Goal: Transaction & Acquisition: Purchase product/service

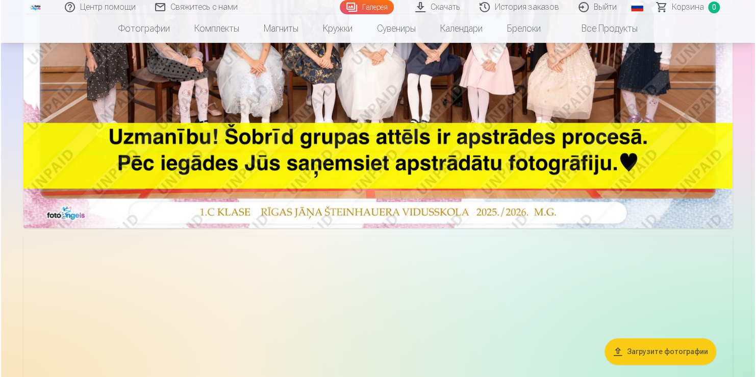
scroll to position [255, 0]
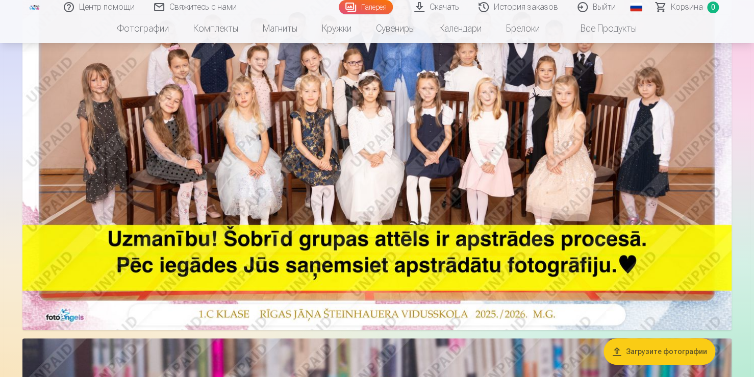
click at [577, 133] on img at bounding box center [376, 93] width 709 height 473
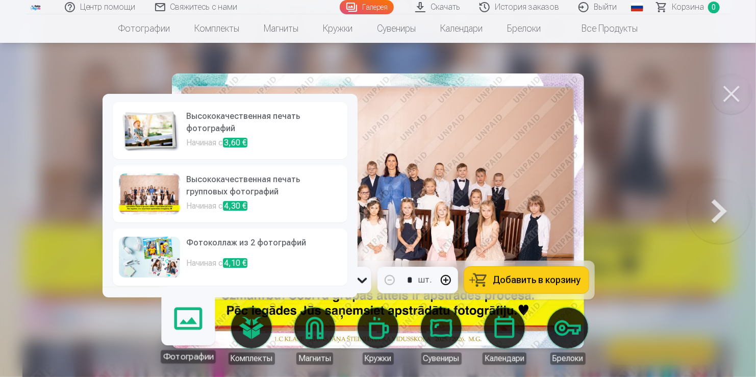
click at [187, 326] on link "Фотографии" at bounding box center [188, 331] width 63 height 63
click at [232, 131] on h6 "Высококачественная печать фотографий" at bounding box center [263, 123] width 155 height 27
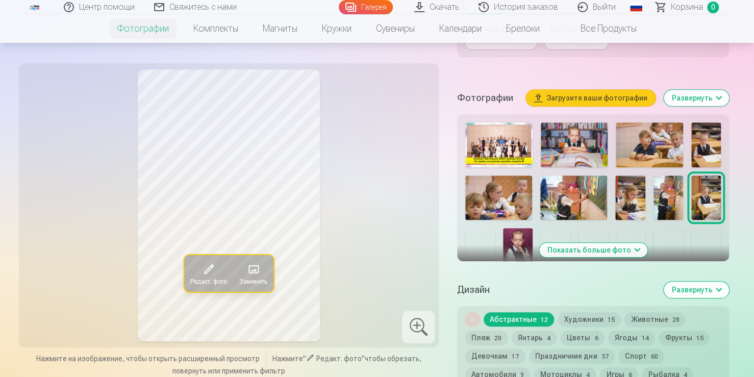
scroll to position [357, 0]
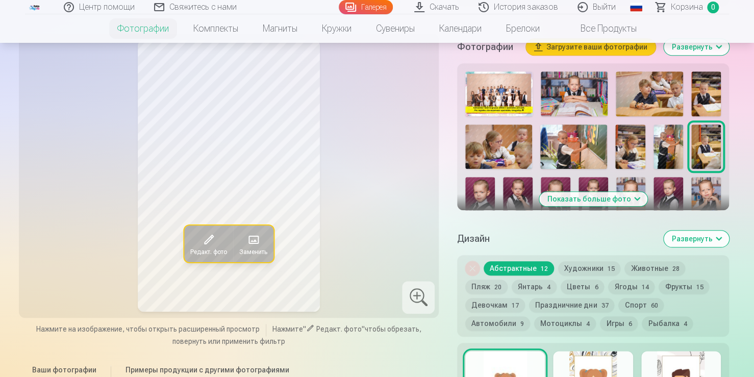
click at [633, 312] on button "Спорт 60" at bounding box center [640, 305] width 45 height 14
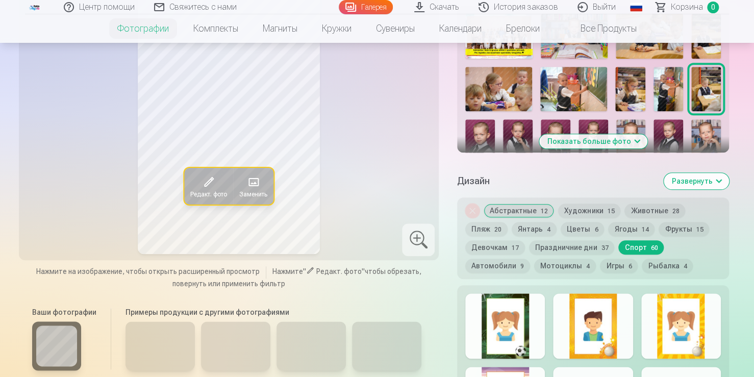
scroll to position [459, 0]
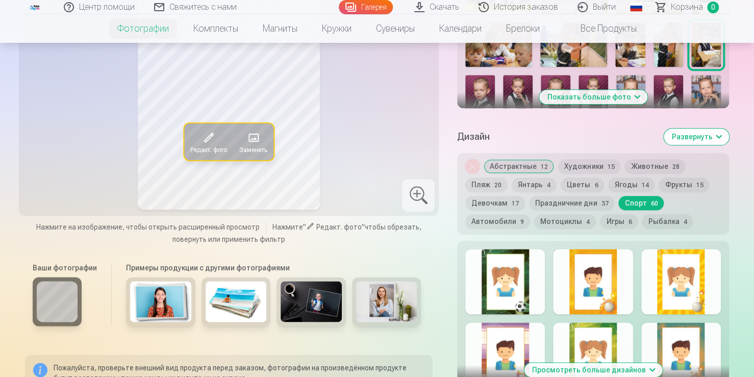
click at [520, 300] on div at bounding box center [505, 281] width 80 height 65
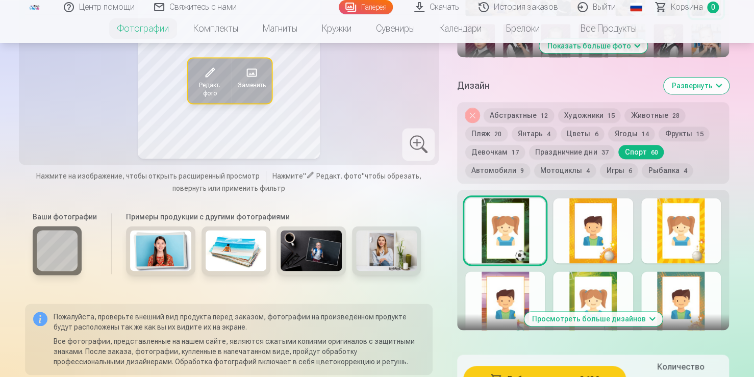
scroll to position [561, 0]
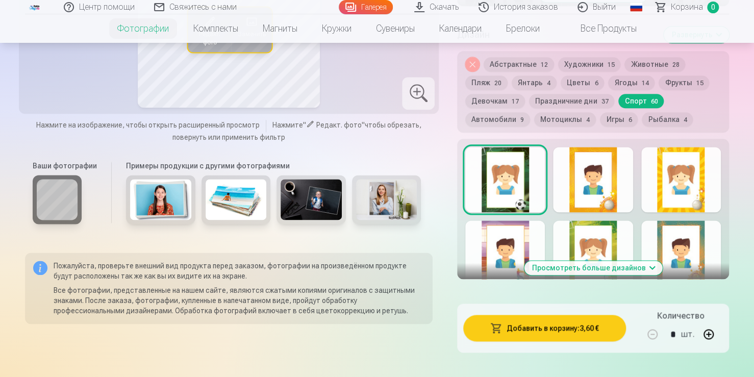
click at [648, 275] on button "Просмотреть больше дизайнов" at bounding box center [593, 268] width 138 height 14
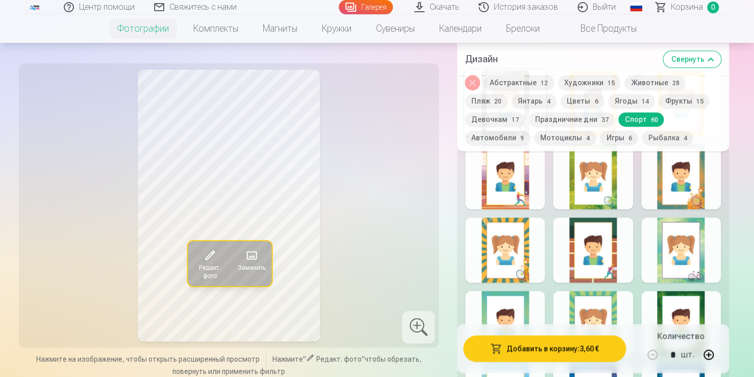
scroll to position [714, 0]
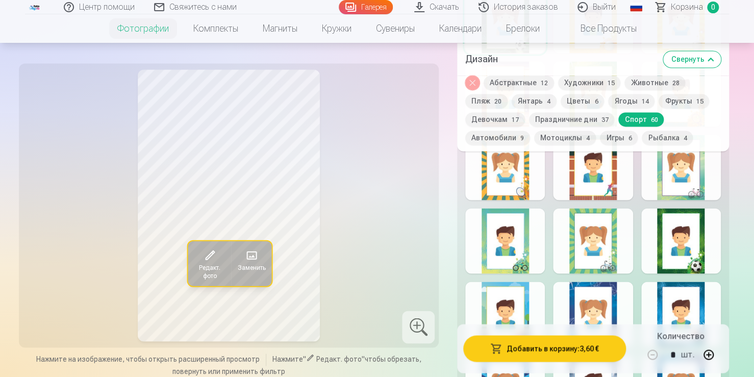
click at [684, 267] on div at bounding box center [681, 240] width 80 height 65
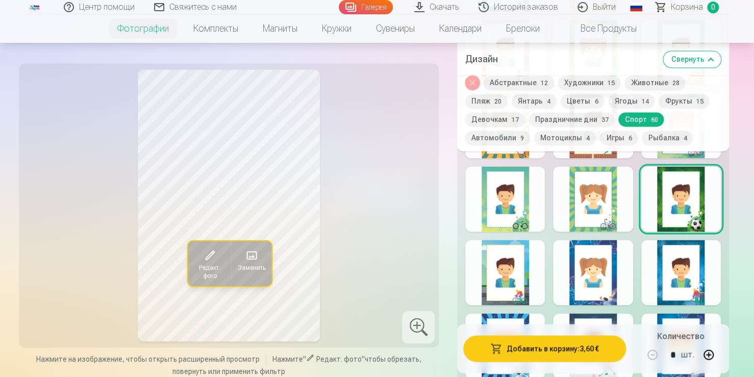
scroll to position [816, 0]
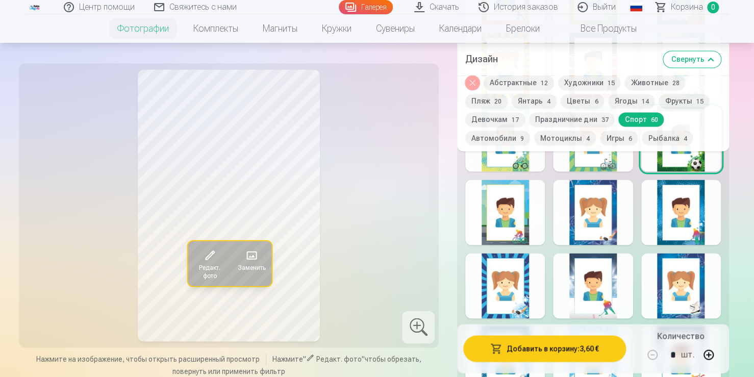
click at [676, 233] on div at bounding box center [681, 212] width 80 height 65
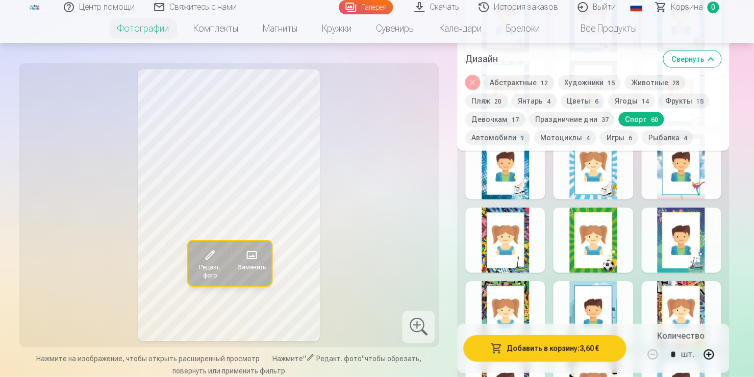
scroll to position [1071, 0]
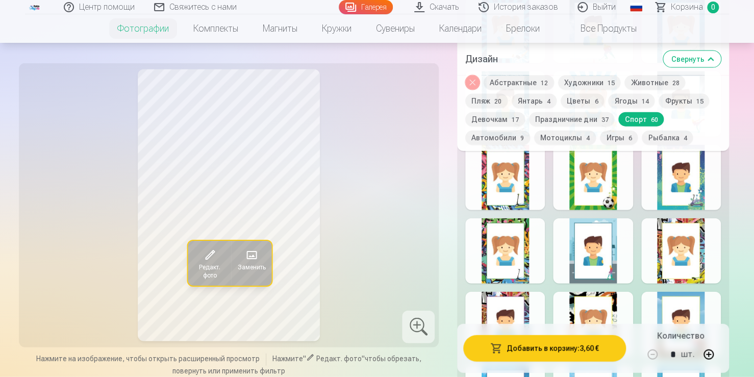
click at [684, 204] on div at bounding box center [681, 177] width 80 height 65
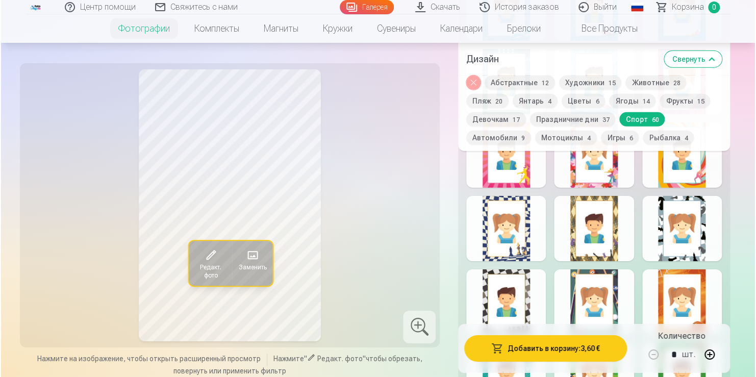
scroll to position [1479, 0]
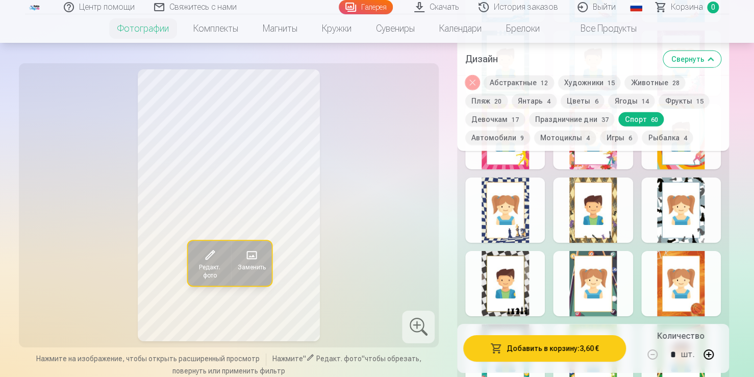
click at [247, 254] on span at bounding box center [251, 255] width 16 height 16
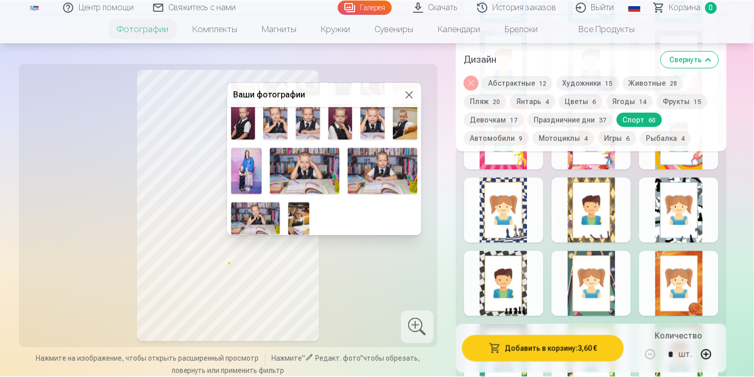
scroll to position [147, 0]
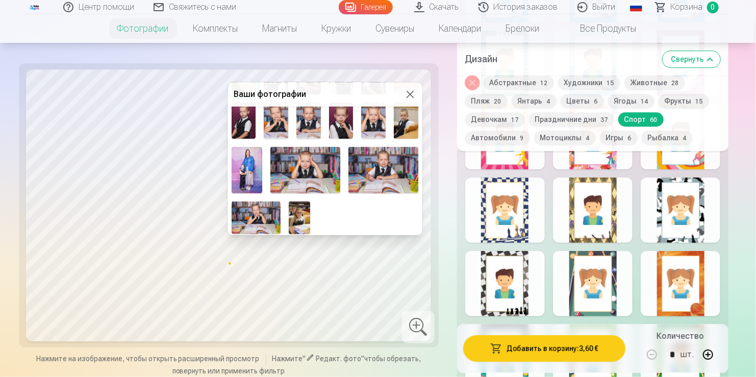
click at [266, 210] on img at bounding box center [256, 217] width 49 height 33
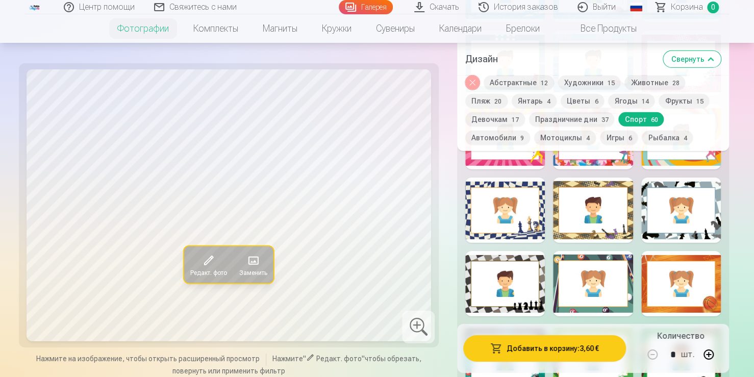
click at [615, 140] on button "Игры 6" at bounding box center [619, 138] width 38 height 14
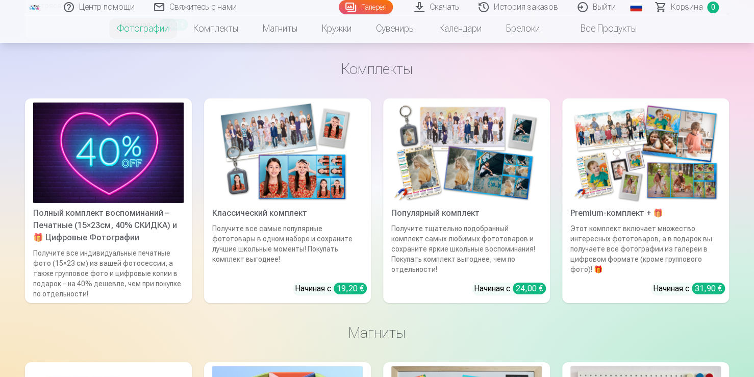
click at [122, 243] on div "Полный комплект воспоминаний – Печатные (15×23см, 40% СКИДКА) и 🎁 Цифровые Фото…" at bounding box center [108, 225] width 159 height 37
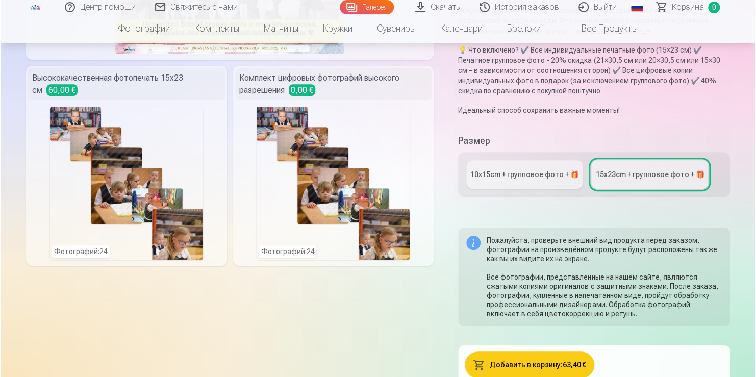
scroll to position [204, 0]
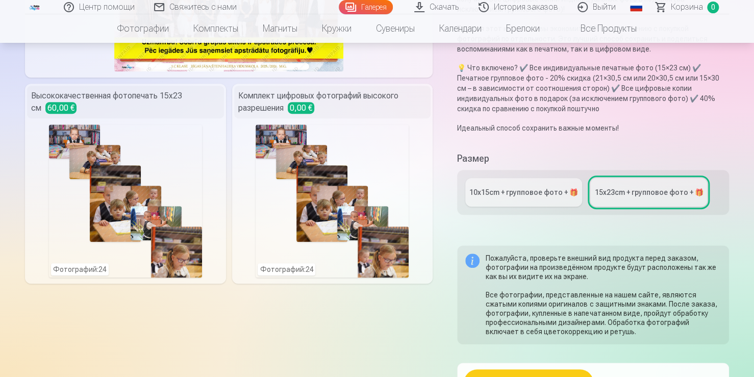
click at [110, 218] on div "Фотографий : 24" at bounding box center [125, 200] width 153 height 153
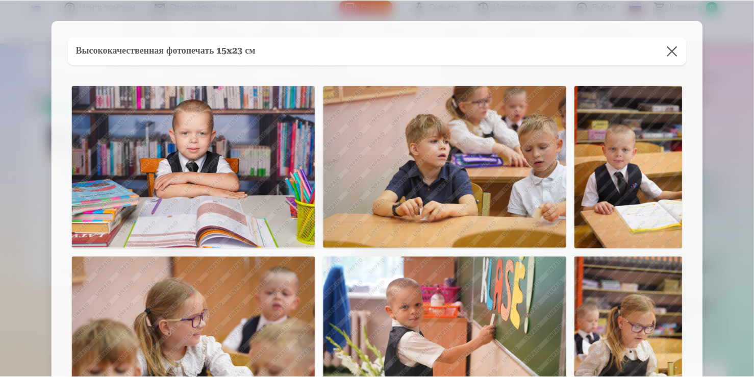
scroll to position [51, 0]
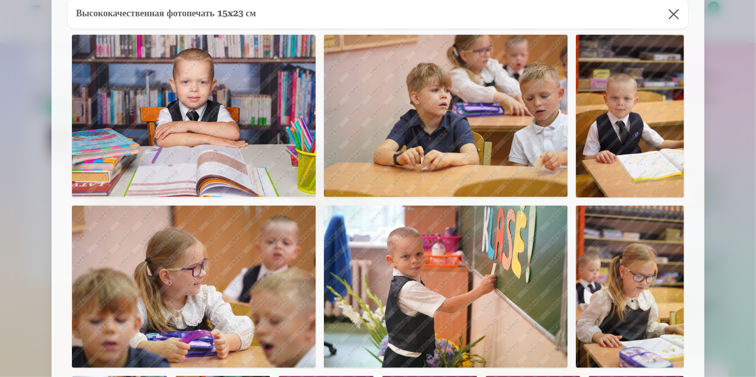
click at [296, 144] on img at bounding box center [194, 116] width 244 height 162
click at [177, 113] on img at bounding box center [194, 116] width 244 height 162
click at [185, 172] on img at bounding box center [194, 116] width 244 height 162
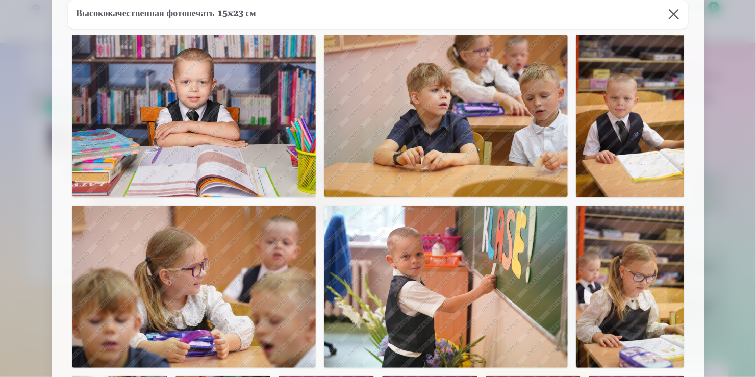
click at [675, 20] on button at bounding box center [673, 14] width 29 height 29
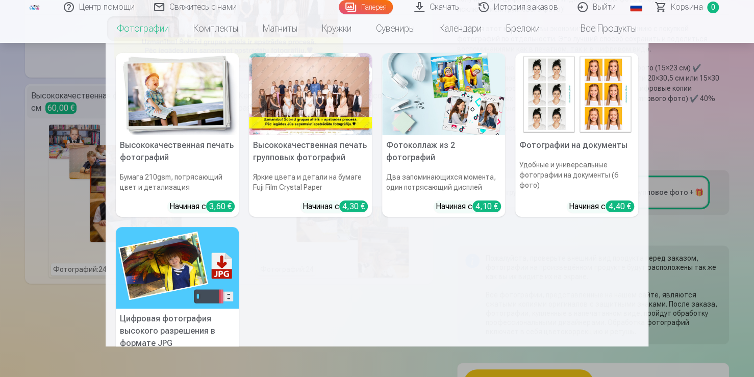
click at [134, 29] on link "Фотографии" at bounding box center [143, 28] width 76 height 29
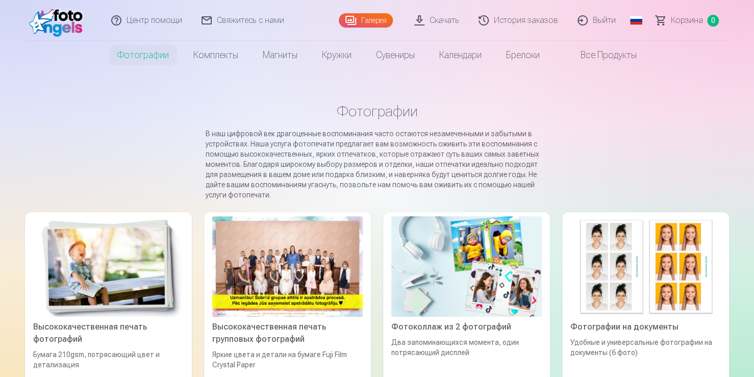
click at [373, 20] on link "Галерея" at bounding box center [366, 20] width 54 height 14
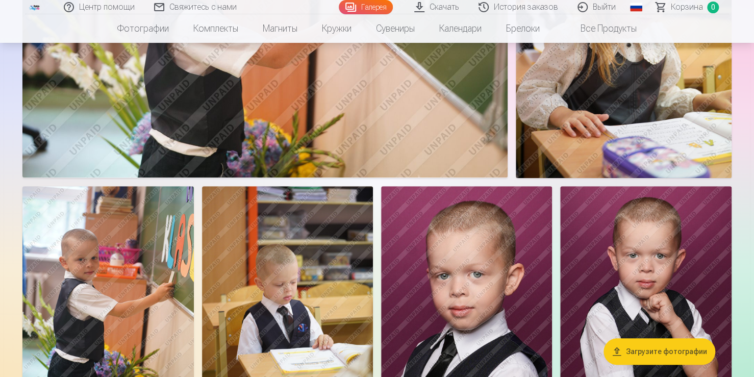
scroll to position [2040, 0]
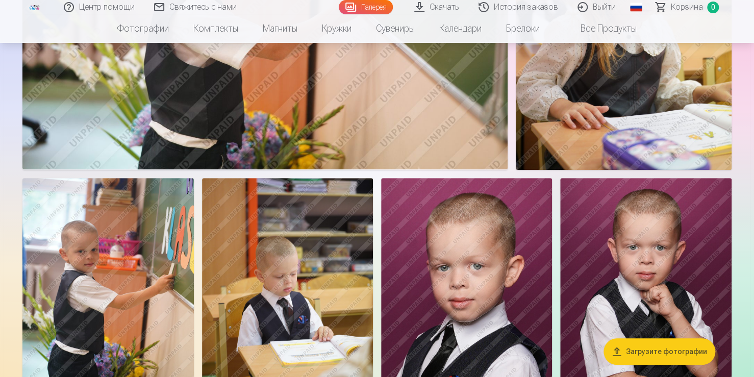
click at [299, 274] on img at bounding box center [287, 306] width 171 height 257
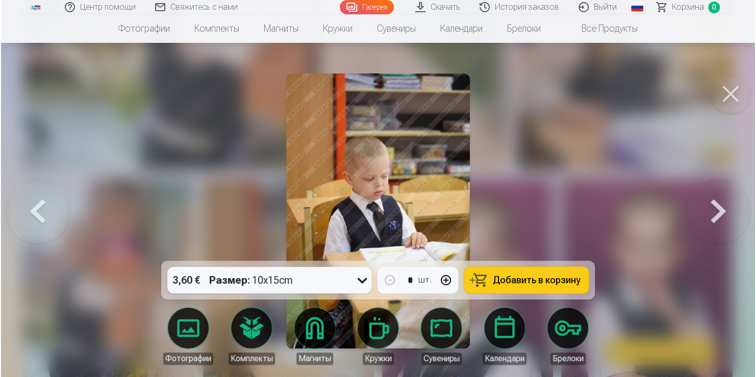
scroll to position [2046, 0]
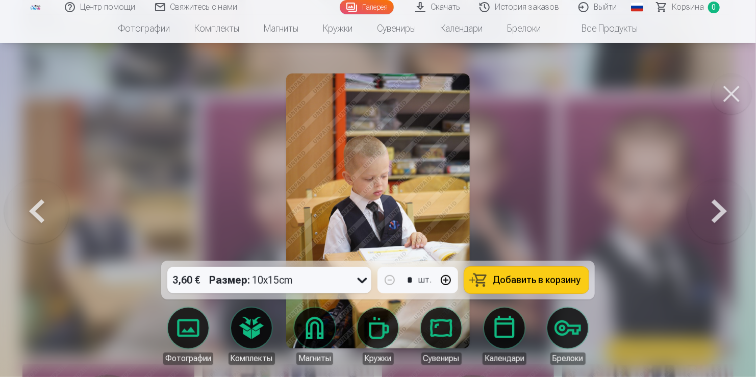
click at [718, 208] on button at bounding box center [718, 210] width 65 height 79
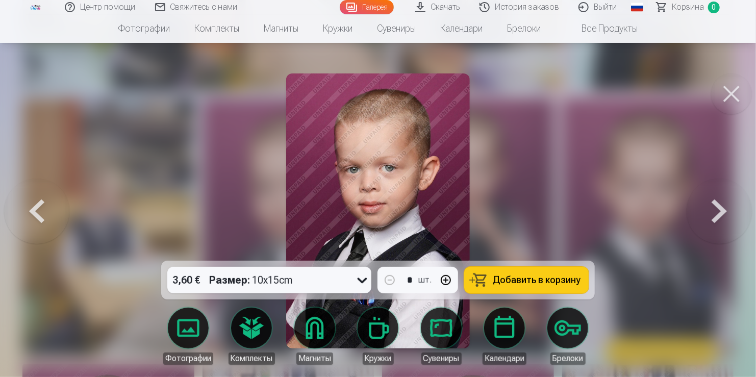
click at [716, 213] on button at bounding box center [718, 210] width 65 height 79
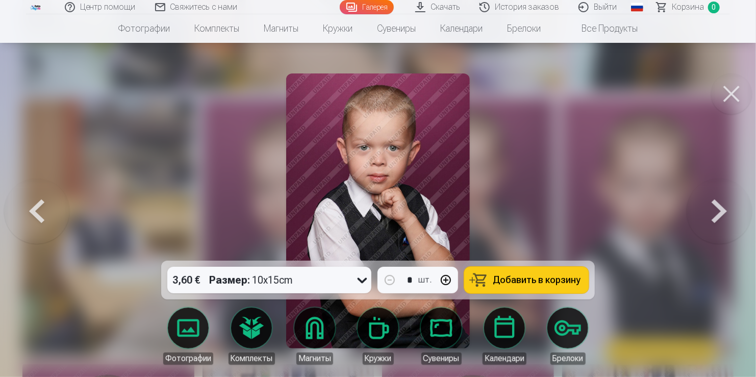
click at [711, 209] on button at bounding box center [718, 210] width 65 height 79
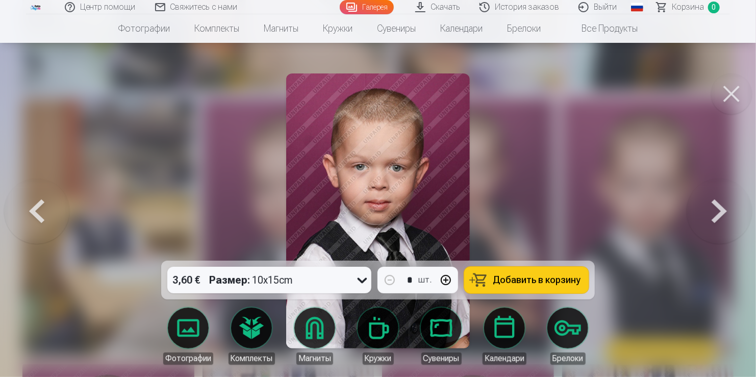
click at [720, 212] on button at bounding box center [718, 210] width 65 height 79
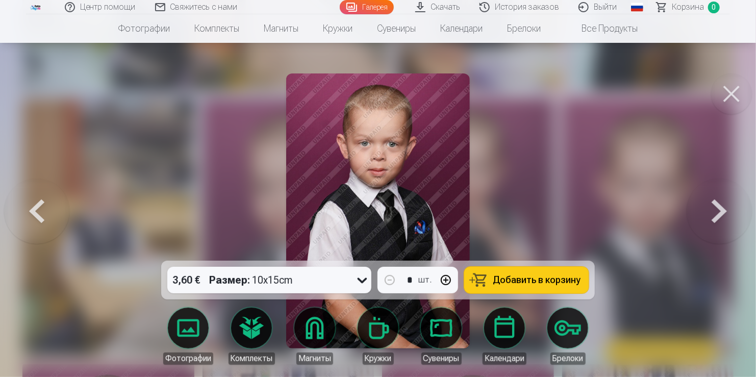
click at [720, 212] on button at bounding box center [718, 210] width 65 height 79
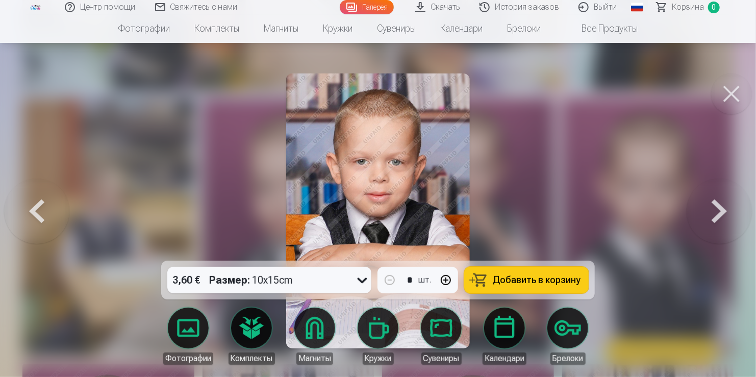
click at [381, 147] on img at bounding box center [377, 210] width 183 height 275
click at [387, 155] on img at bounding box center [377, 210] width 183 height 275
click at [718, 213] on button at bounding box center [718, 210] width 65 height 79
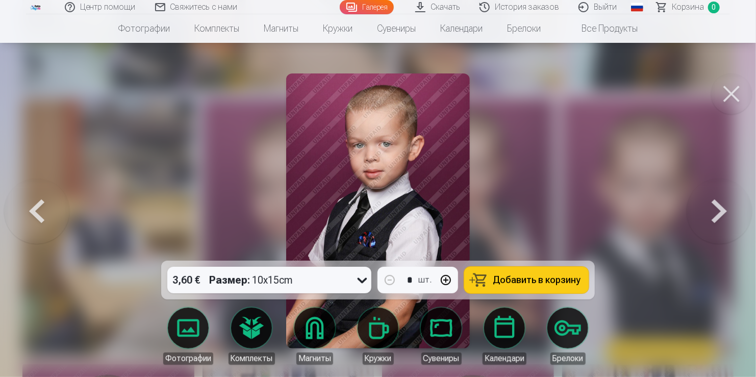
click at [718, 212] on button at bounding box center [718, 210] width 65 height 79
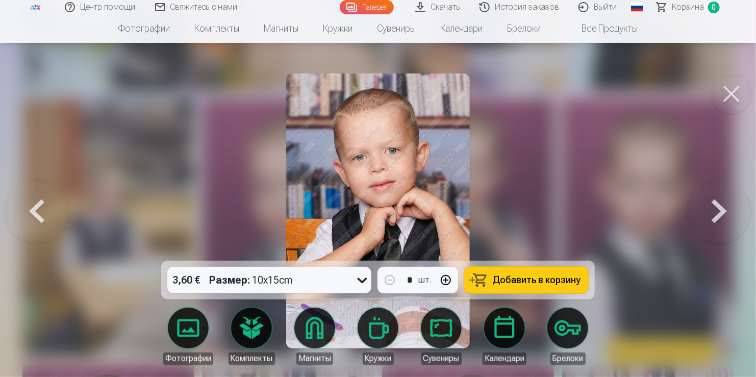
click at [718, 212] on button at bounding box center [718, 210] width 65 height 79
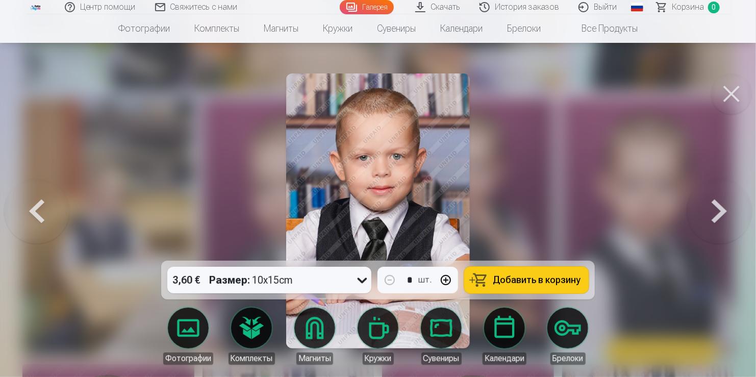
click at [718, 211] on button at bounding box center [718, 210] width 65 height 79
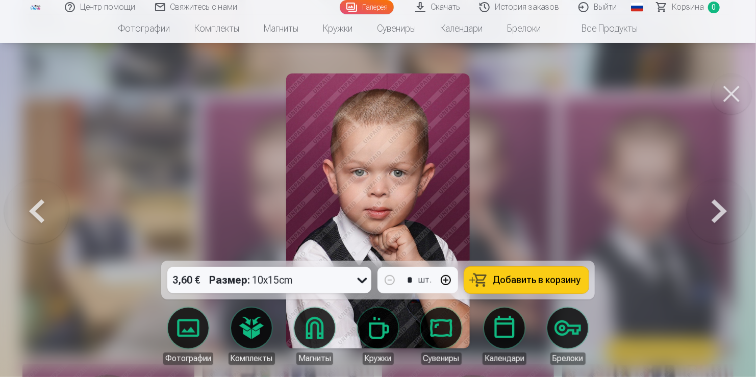
click at [718, 211] on button at bounding box center [718, 210] width 65 height 79
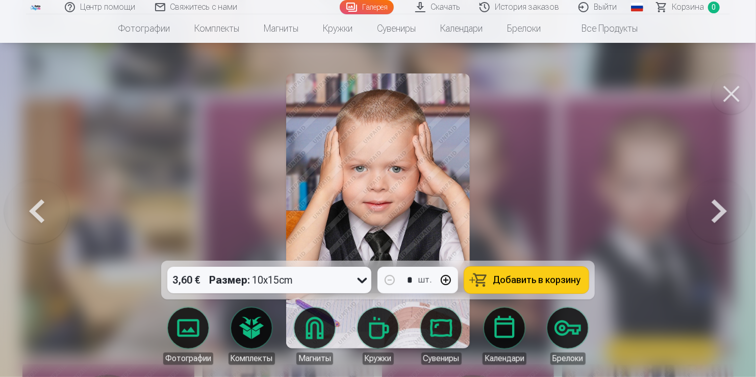
click at [718, 211] on button at bounding box center [718, 210] width 65 height 79
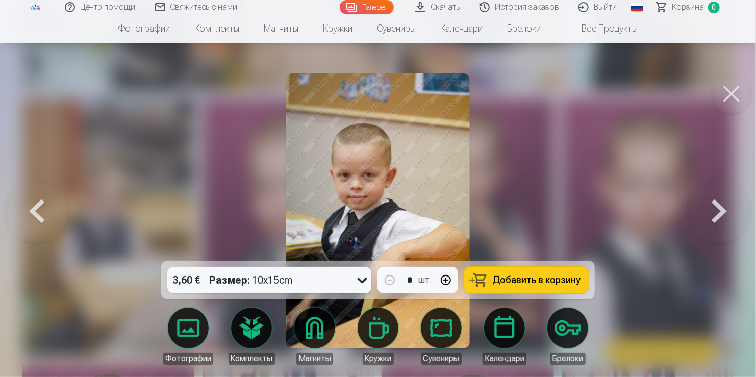
click at [720, 211] on button at bounding box center [718, 210] width 65 height 79
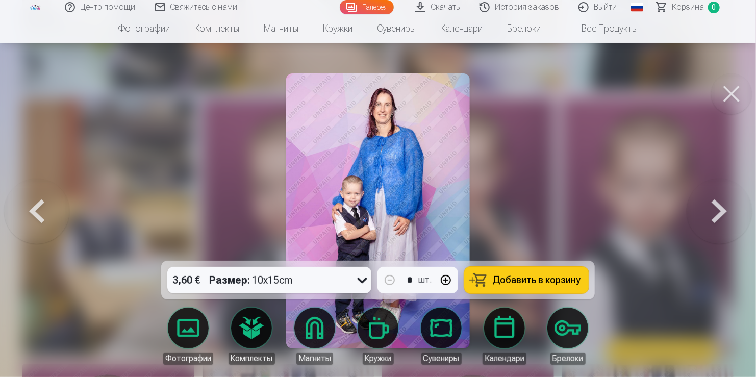
click at [724, 210] on button at bounding box center [718, 210] width 65 height 79
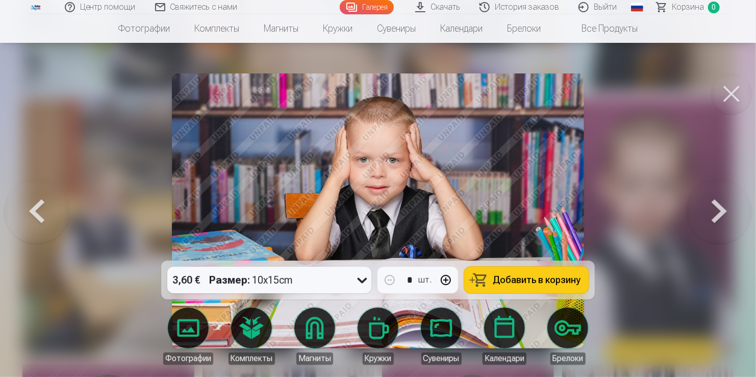
click at [724, 210] on button at bounding box center [718, 210] width 65 height 79
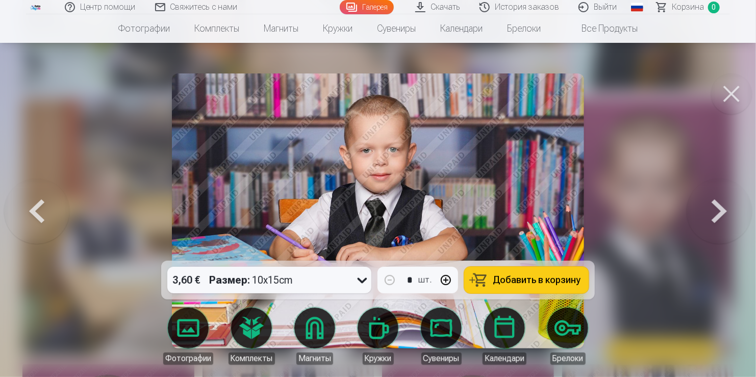
click at [724, 210] on button at bounding box center [718, 210] width 65 height 79
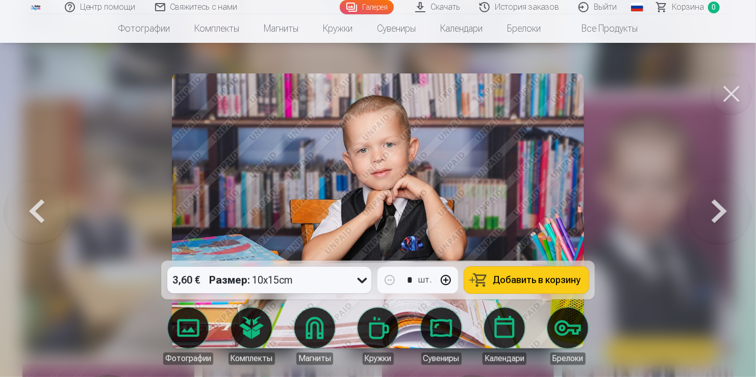
click at [724, 210] on button at bounding box center [718, 210] width 65 height 79
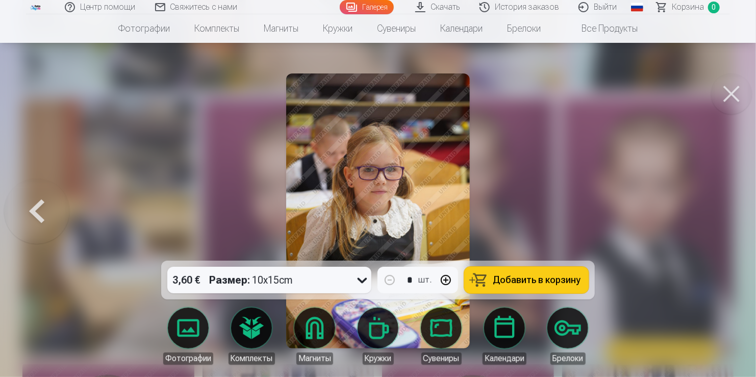
click at [724, 210] on div at bounding box center [378, 188] width 756 height 377
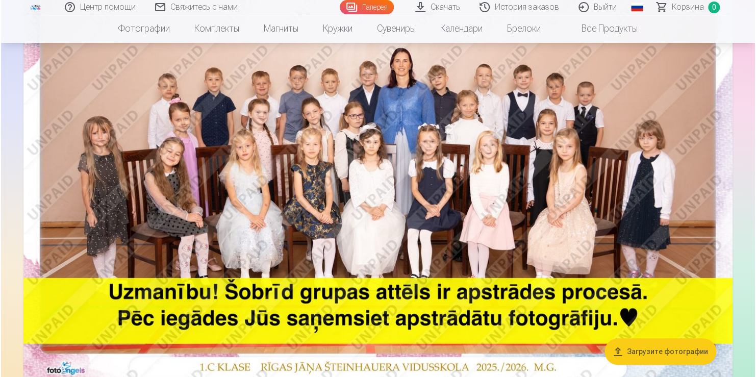
scroll to position [204, 0]
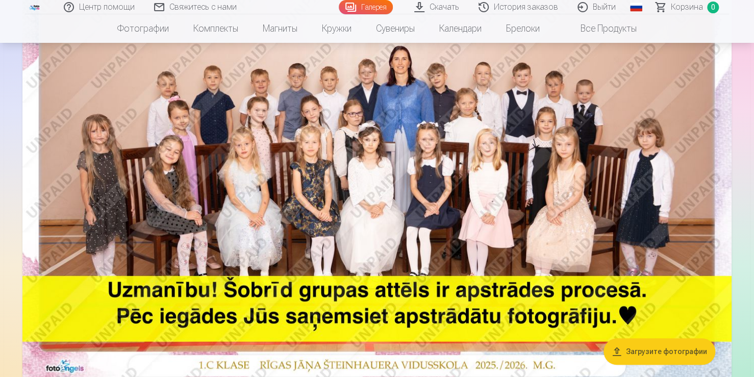
click at [537, 143] on img at bounding box center [376, 144] width 709 height 473
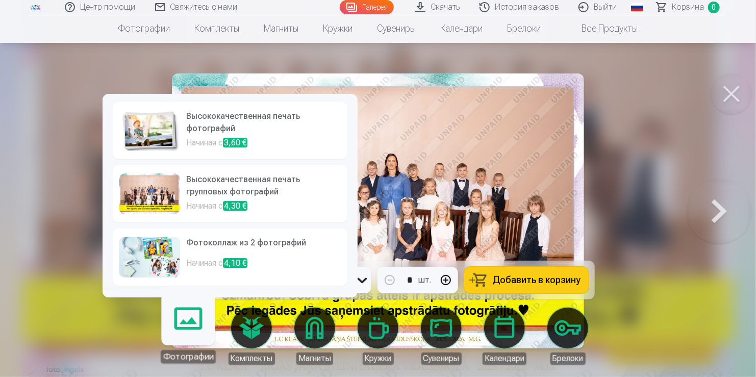
click at [186, 337] on link "Фотографии" at bounding box center [188, 331] width 63 height 63
click at [228, 124] on h6 "Высококачественная печать фотографий" at bounding box center [263, 123] width 155 height 27
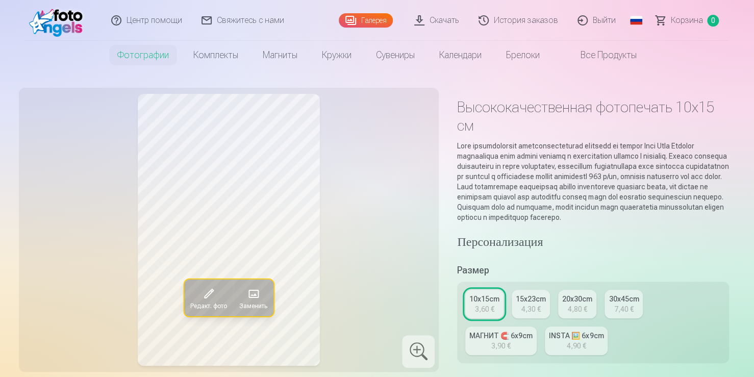
click at [256, 293] on span at bounding box center [253, 294] width 16 height 16
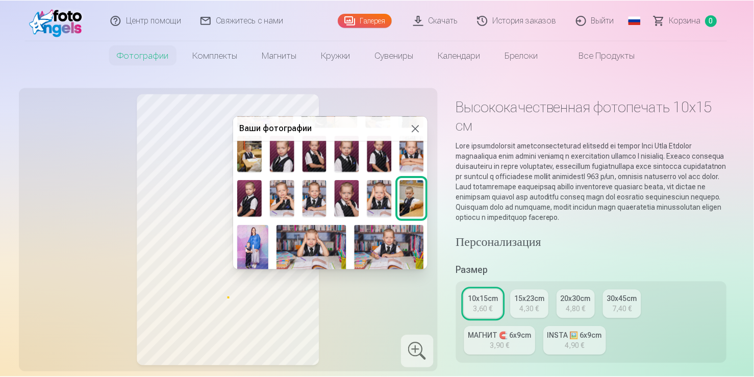
scroll to position [147, 0]
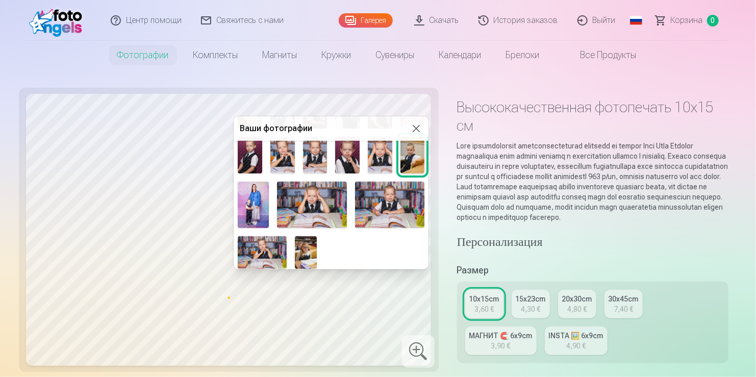
click at [267, 252] on img at bounding box center [262, 252] width 49 height 33
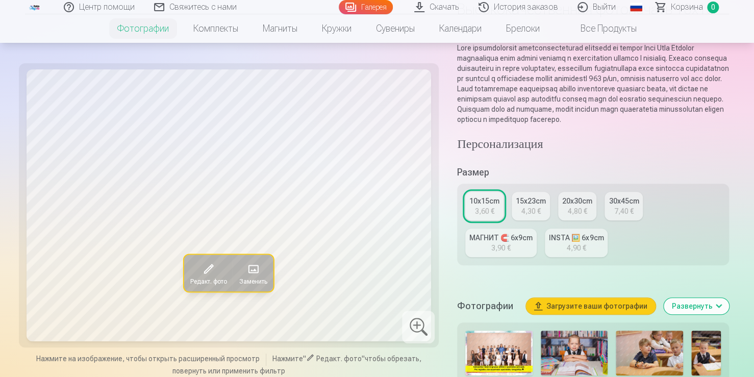
scroll to position [102, 0]
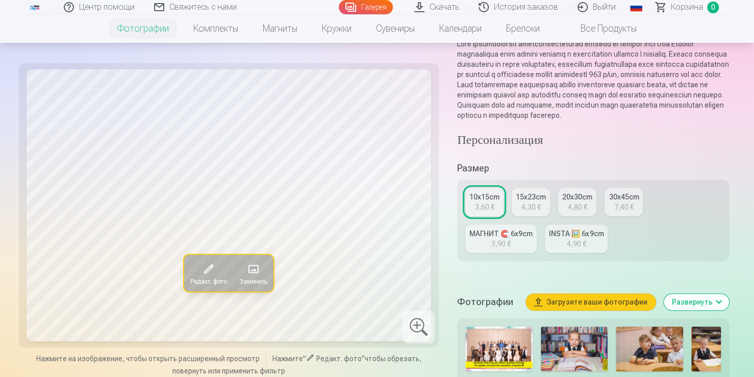
click at [536, 202] on div "15x23cm" at bounding box center [531, 197] width 30 height 10
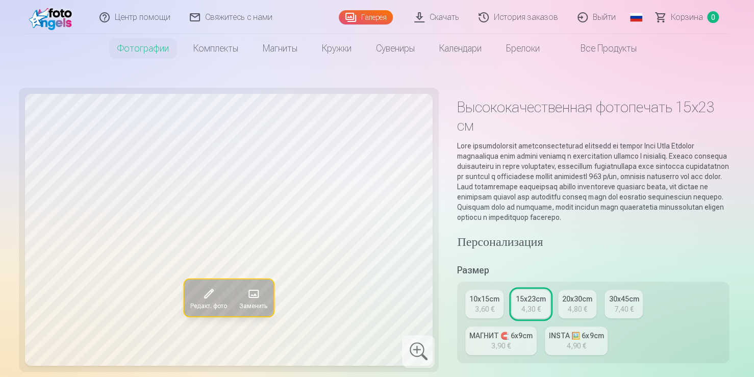
scroll to position [51, 0]
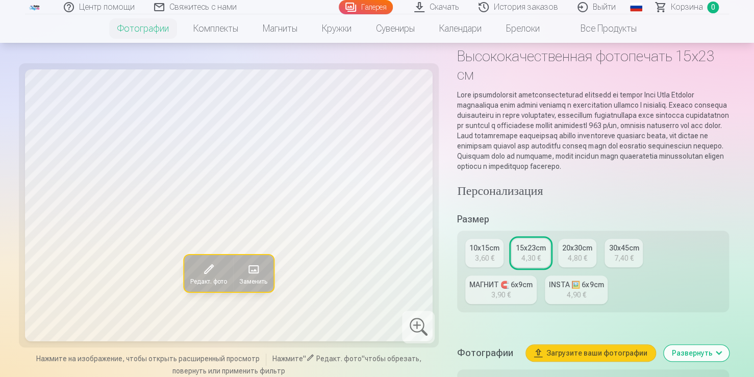
click at [493, 263] on div "3,60 €" at bounding box center [484, 258] width 19 height 10
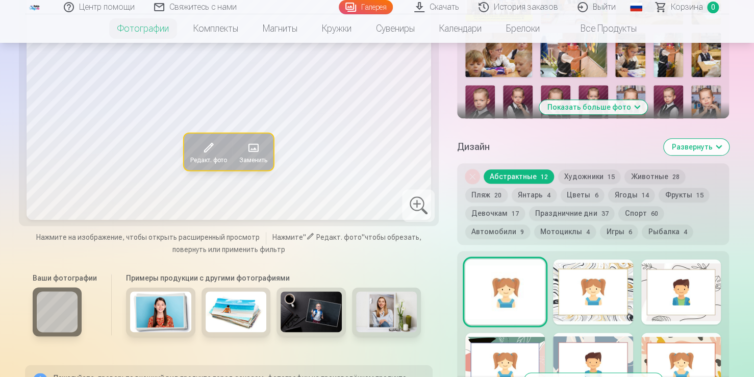
scroll to position [459, 0]
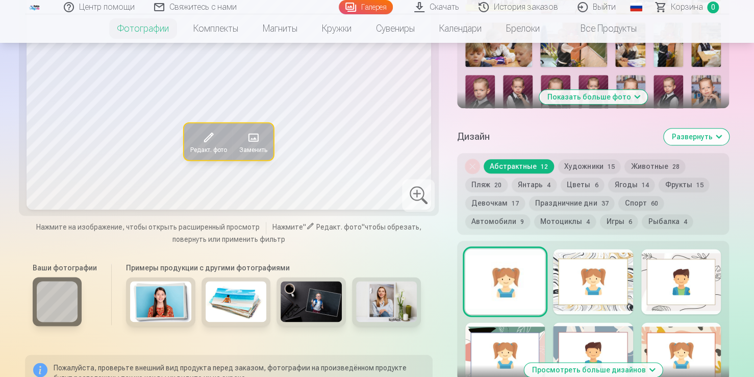
click at [630, 208] on button "Спорт 60" at bounding box center [640, 203] width 45 height 14
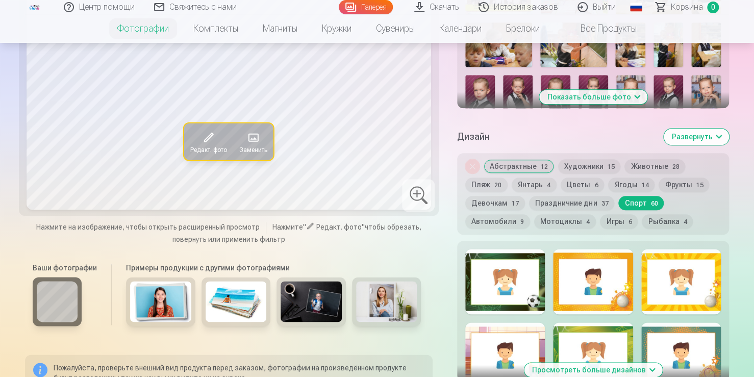
click at [526, 306] on div at bounding box center [505, 281] width 80 height 65
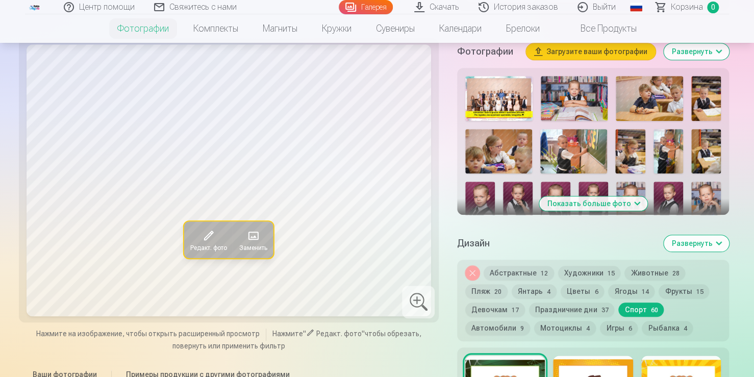
scroll to position [408, 0]
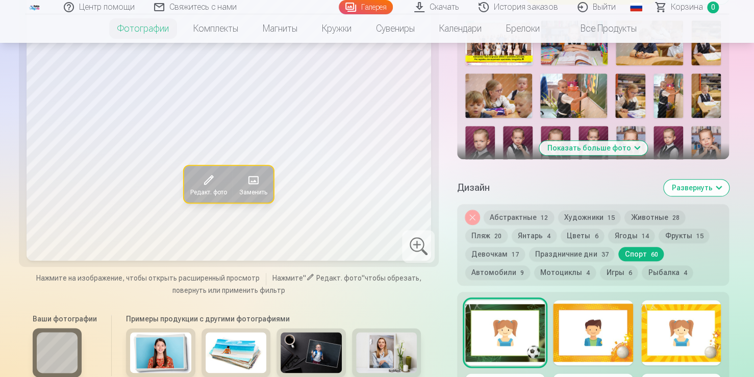
click at [505, 279] on button "Автомобили 9" at bounding box center [497, 272] width 65 height 14
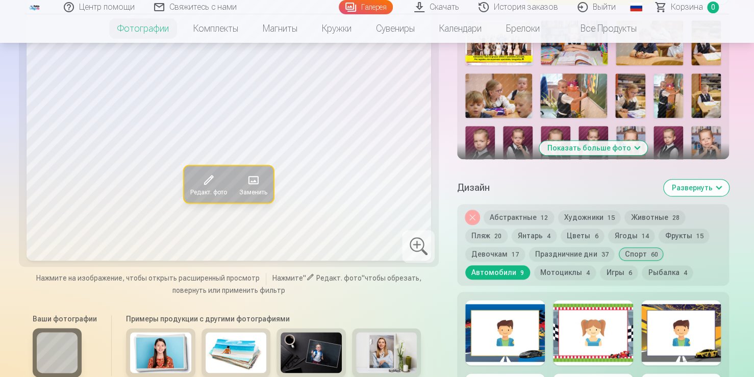
click at [520, 342] on div at bounding box center [505, 332] width 80 height 65
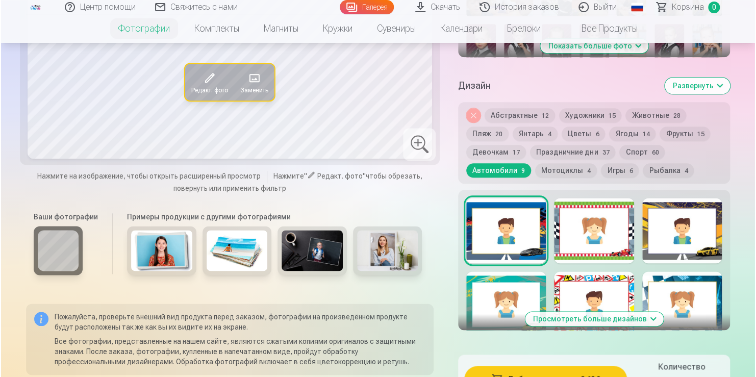
scroll to position [612, 0]
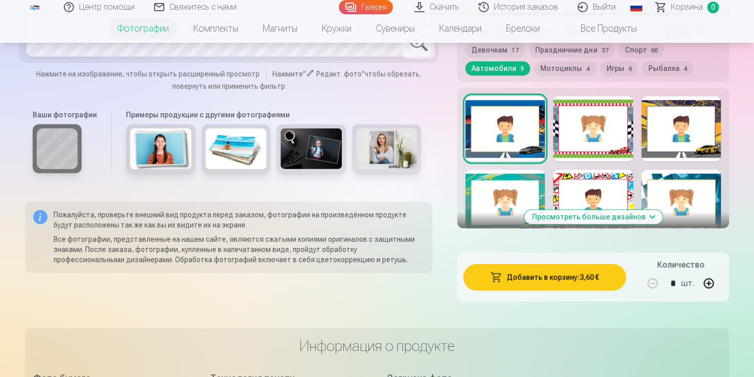
click at [548, 282] on button "Добавить в корзину : 3,60 €" at bounding box center [544, 277] width 163 height 27
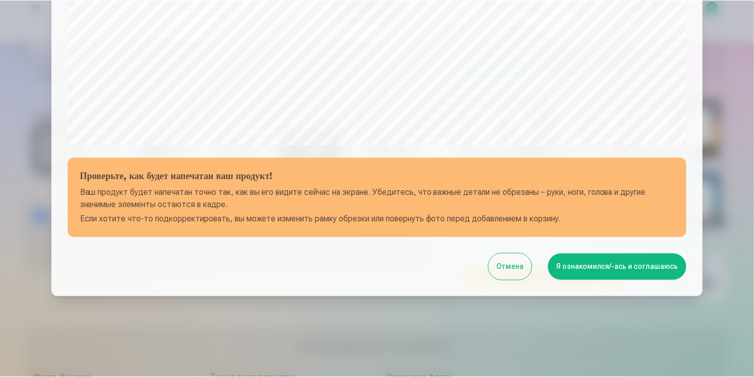
scroll to position [357, 0]
click at [575, 261] on button "Я ознакомился/-ась и соглашаюсь" at bounding box center [618, 266] width 139 height 27
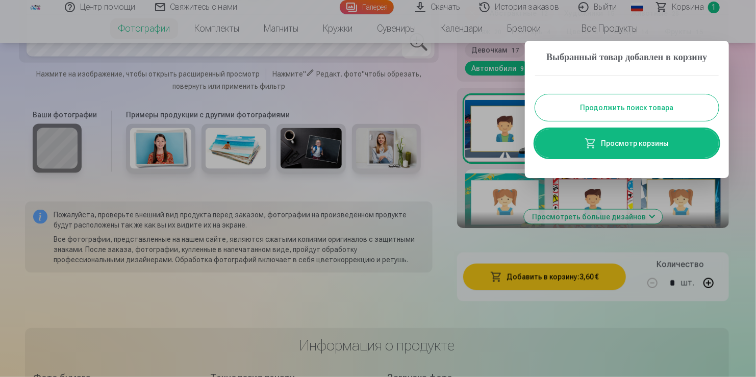
click at [607, 121] on button "Продолжить поиск товара" at bounding box center [627, 107] width 184 height 27
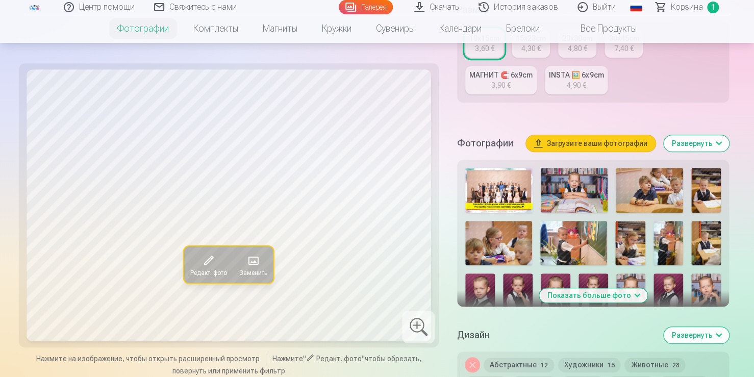
scroll to position [255, 0]
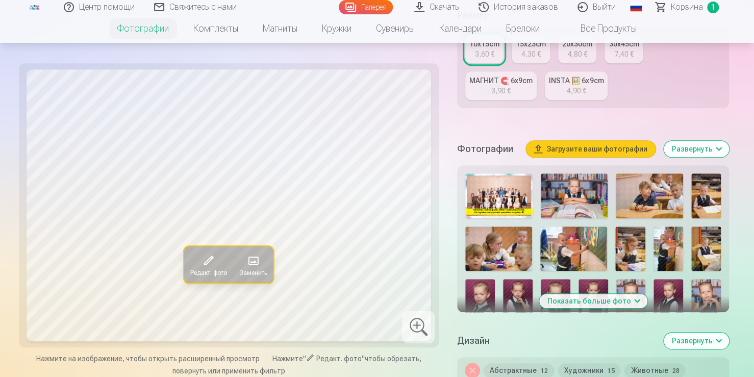
click at [673, 267] on img at bounding box center [668, 248] width 30 height 44
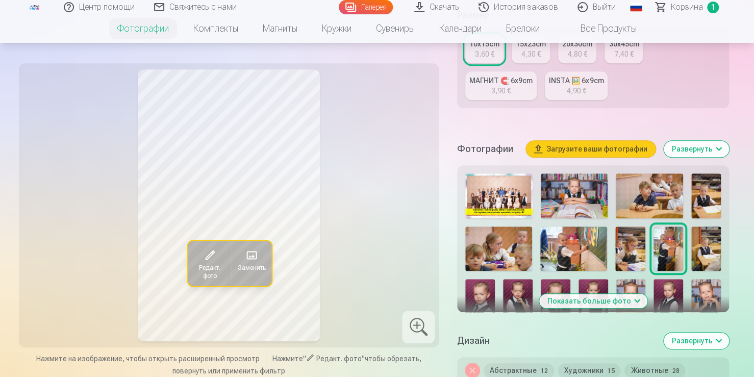
click at [486, 209] on img at bounding box center [498, 195] width 67 height 45
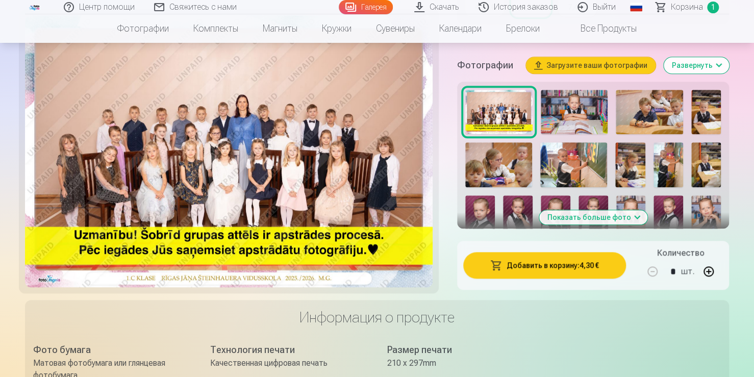
scroll to position [357, 0]
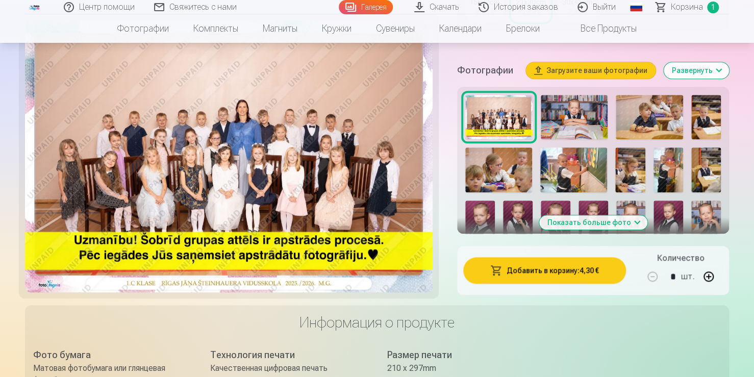
click at [559, 283] on button "Добавить в корзину : 4,30 €" at bounding box center [544, 270] width 163 height 27
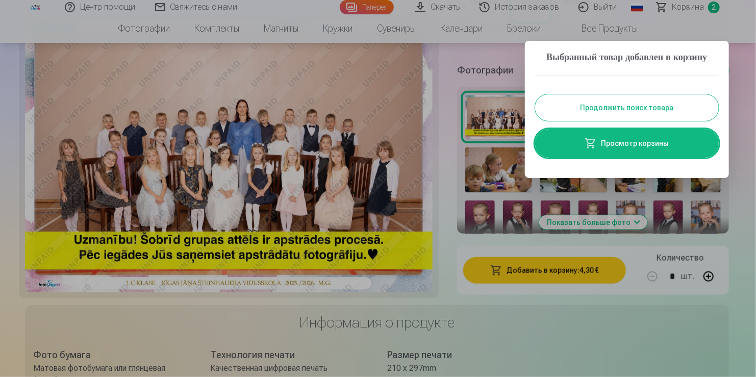
click at [614, 120] on button "Продолжить поиск товара" at bounding box center [627, 107] width 184 height 27
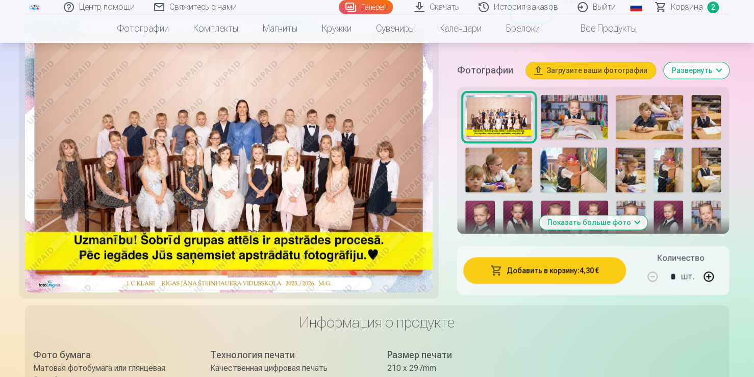
click at [612, 230] on button "Показать больше фото" at bounding box center [593, 222] width 108 height 14
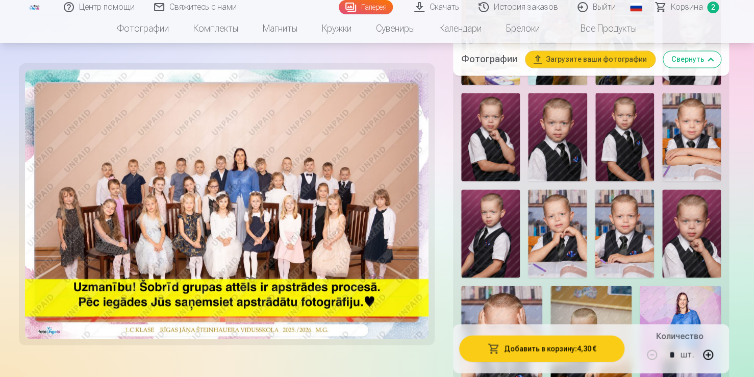
scroll to position [765, 0]
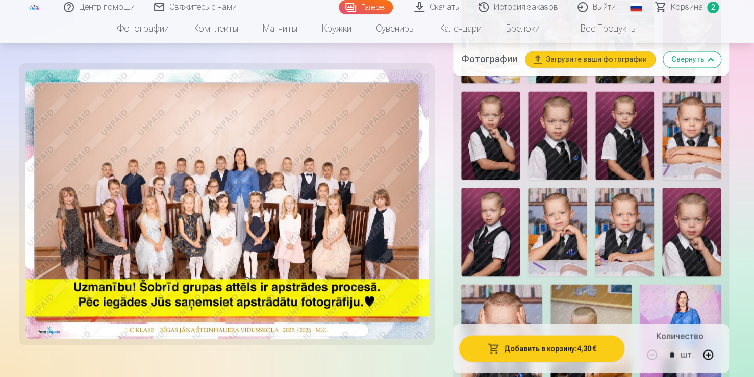
click at [573, 248] on img at bounding box center [557, 232] width 59 height 88
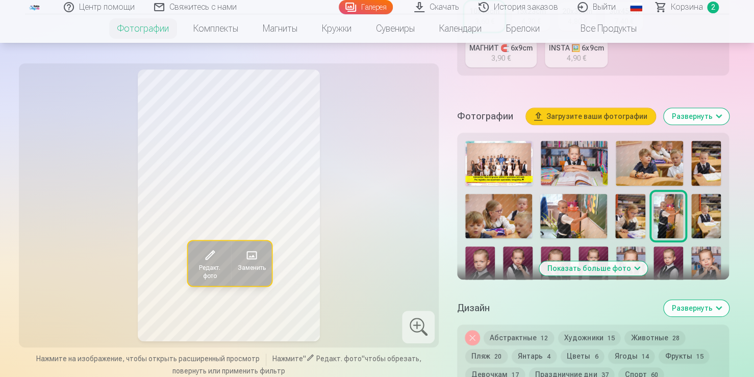
scroll to position [306, 0]
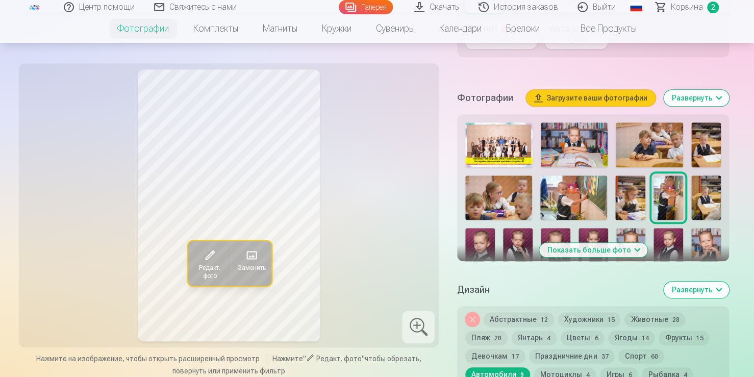
click at [628, 257] on button "Показать больше фото" at bounding box center [593, 250] width 108 height 14
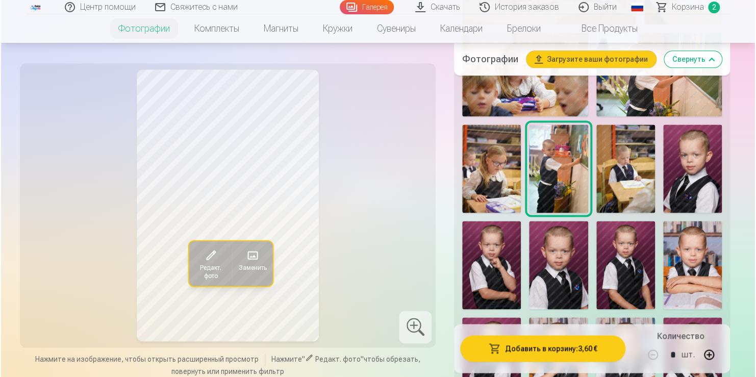
scroll to position [663, 0]
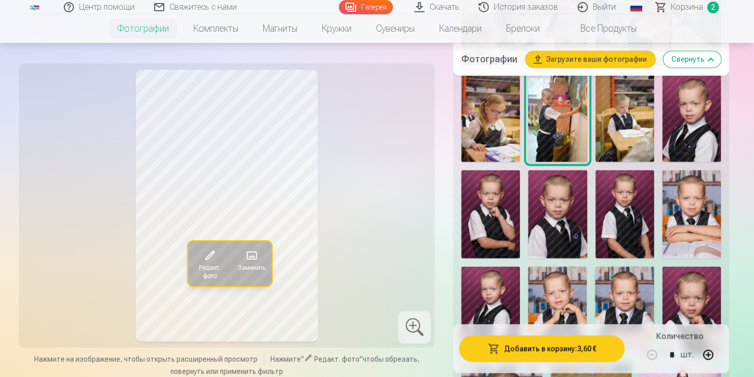
click at [503, 232] on img at bounding box center [490, 214] width 59 height 88
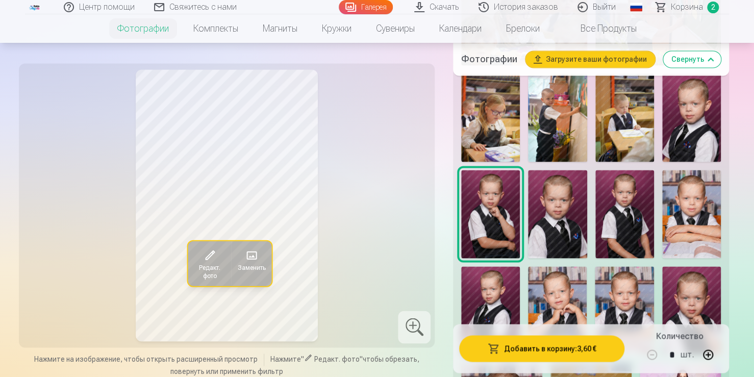
click at [524, 350] on button "Добавить в корзину : 3,60 €" at bounding box center [541, 348] width 165 height 27
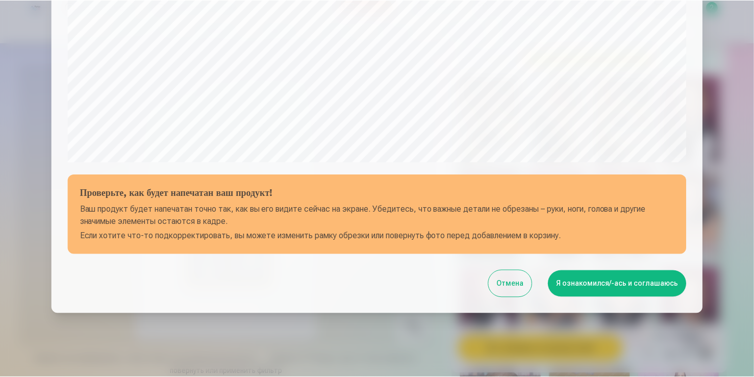
scroll to position [357, 0]
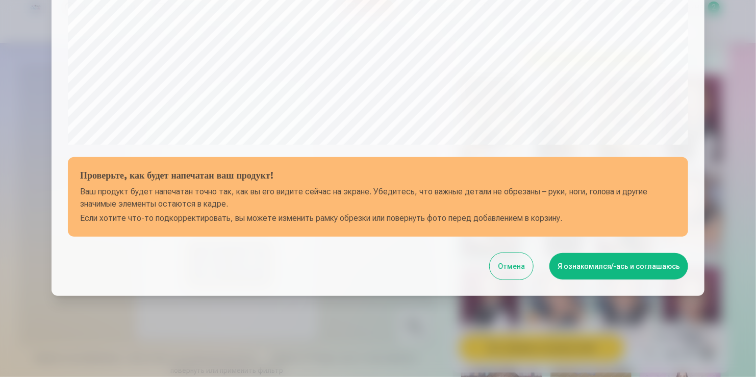
click at [630, 267] on button "Я ознакомился/-ась и соглашаюсь" at bounding box center [618, 266] width 139 height 27
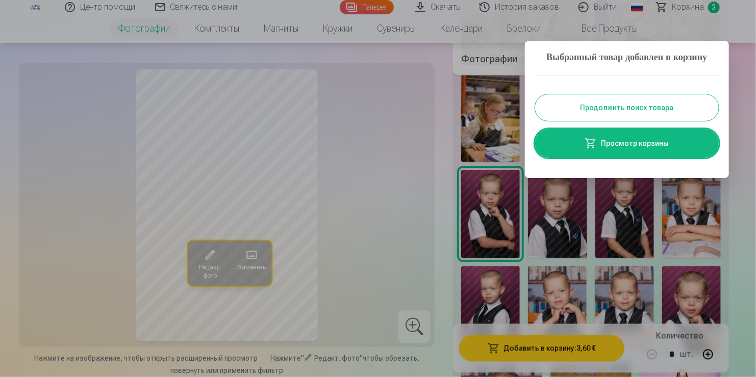
click at [607, 121] on button "Продолжить поиск товара" at bounding box center [627, 107] width 184 height 27
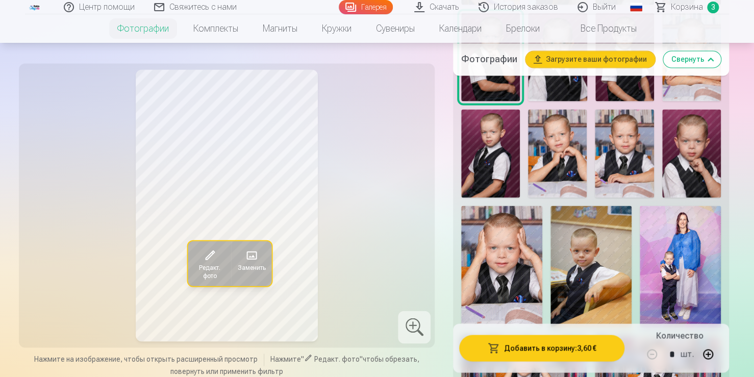
scroll to position [871, 0]
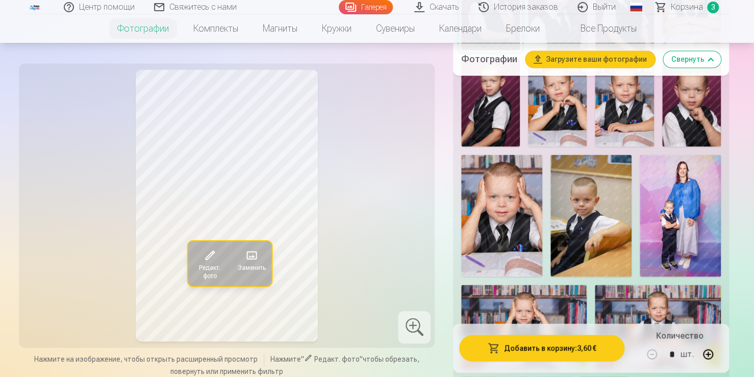
click at [521, 219] on img at bounding box center [501, 215] width 81 height 121
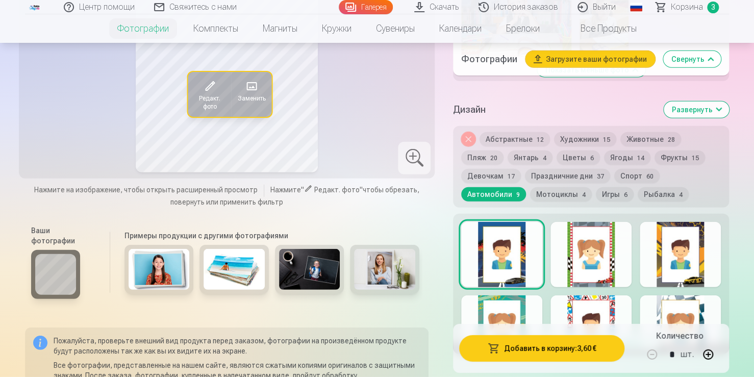
scroll to position [1330, 0]
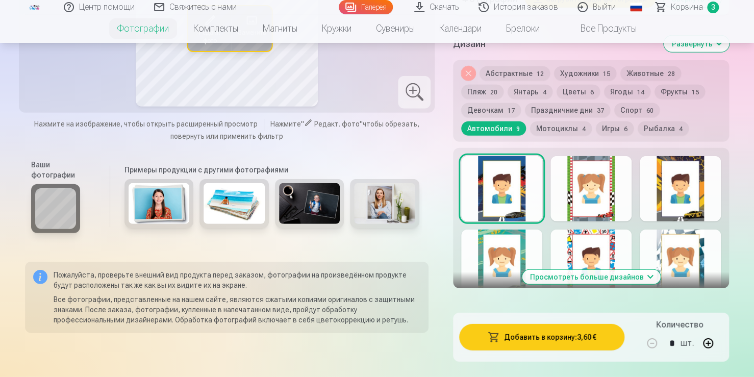
click at [644, 273] on button "Просмотреть больше дизайнов" at bounding box center [591, 277] width 138 height 14
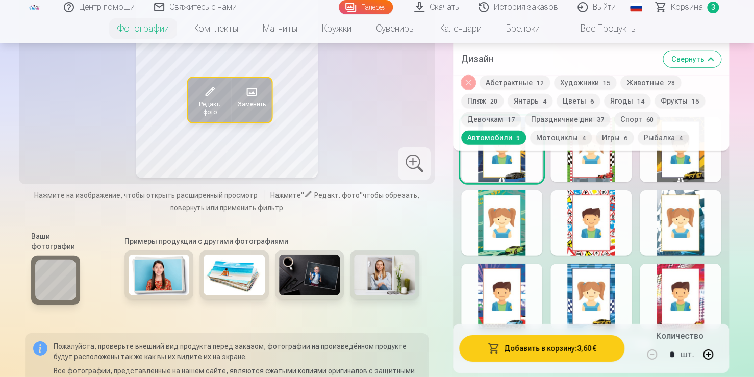
scroll to position [1381, 0]
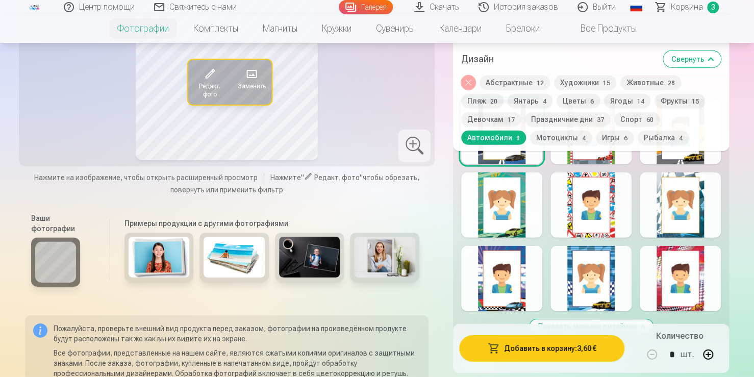
click at [605, 219] on div at bounding box center [590, 204] width 81 height 65
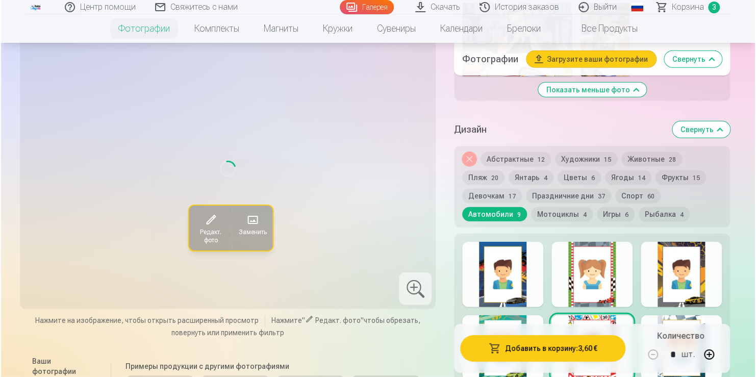
scroll to position [1228, 0]
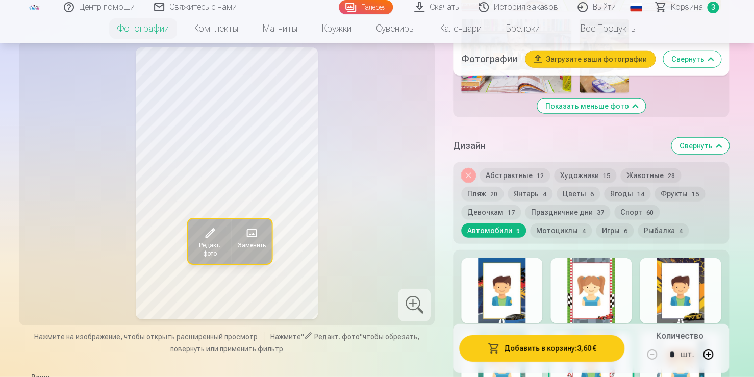
click at [520, 349] on button "Добавить в корзину : 3,60 €" at bounding box center [541, 348] width 165 height 27
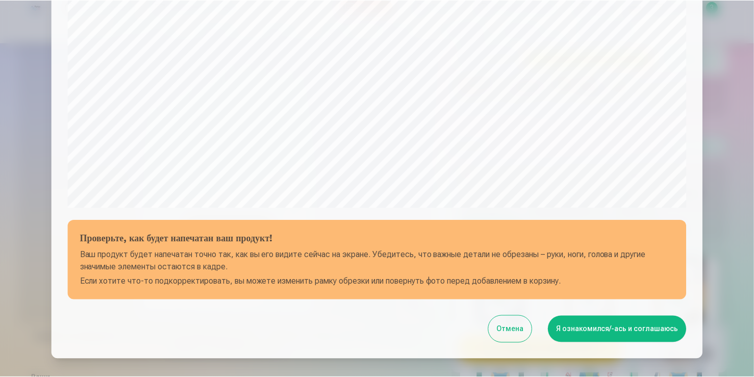
scroll to position [357, 0]
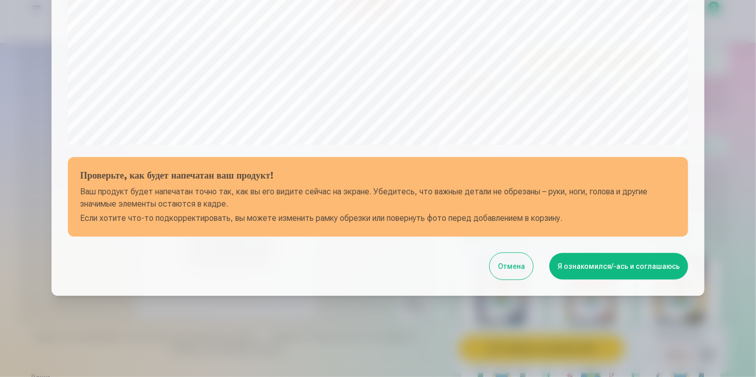
click at [644, 267] on button "Я ознакомился/-ась и соглашаюсь" at bounding box center [618, 266] width 139 height 27
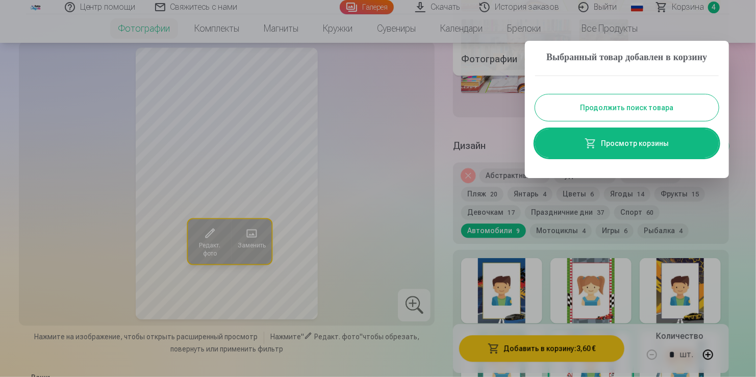
click at [637, 121] on button "Продолжить поиск товара" at bounding box center [627, 107] width 184 height 27
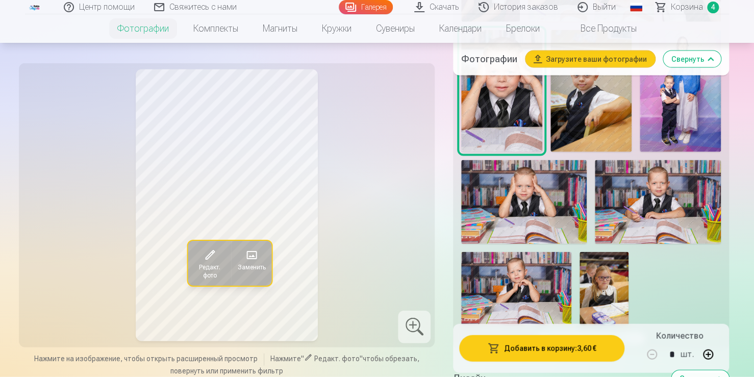
scroll to position [973, 0]
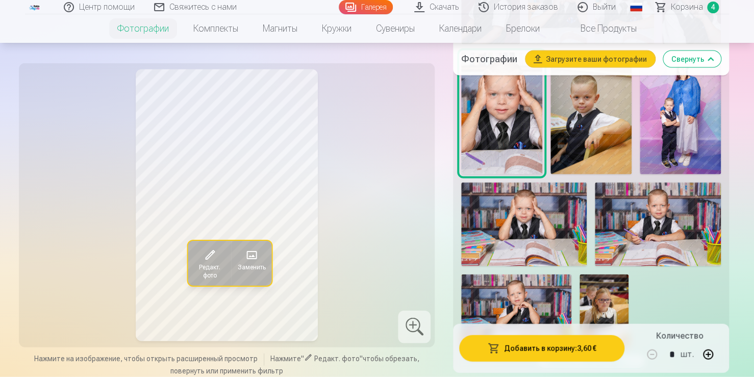
click at [641, 226] on img at bounding box center [658, 225] width 126 height 84
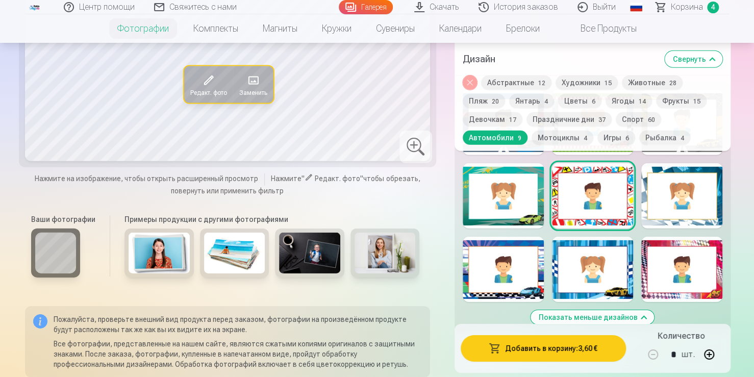
scroll to position [1372, 0]
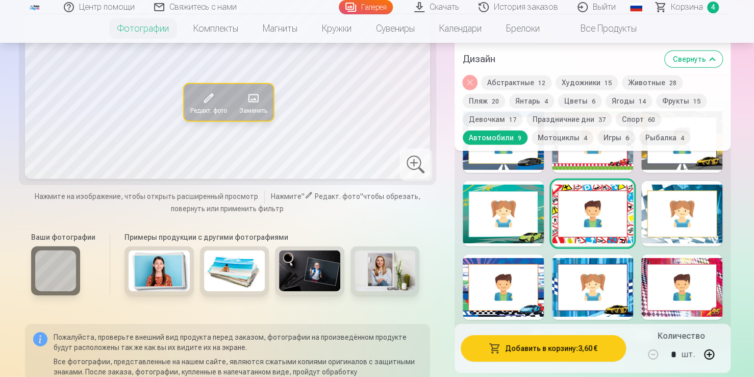
click at [651, 139] on button "Рыбалка 4" at bounding box center [664, 138] width 51 height 14
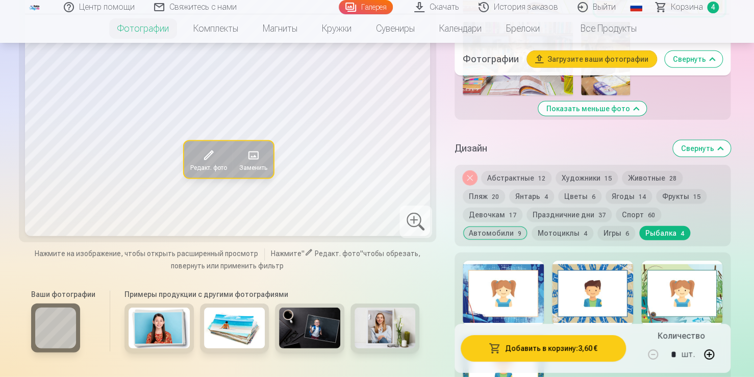
scroll to position [1219, 0]
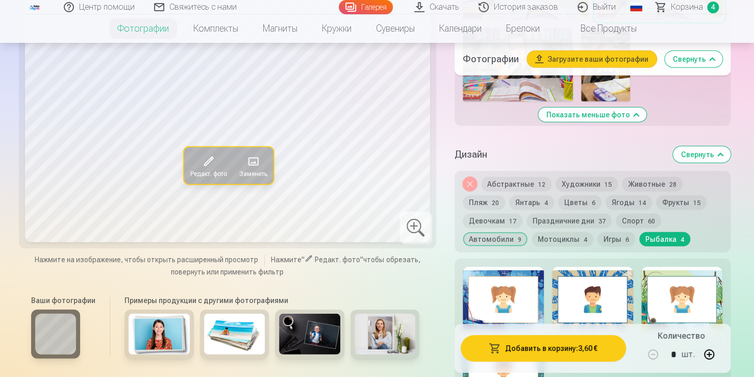
click at [575, 293] on div at bounding box center [592, 299] width 81 height 65
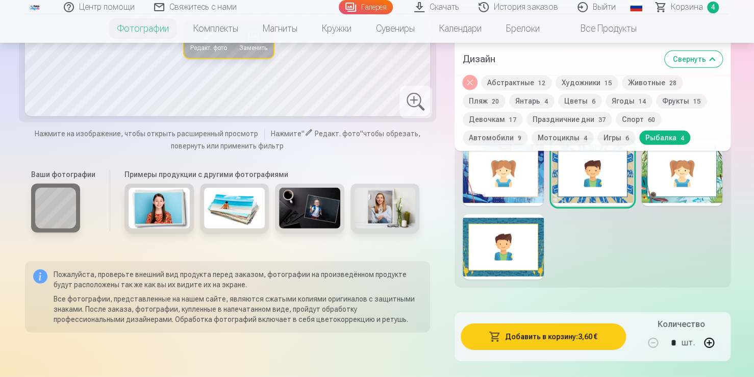
scroll to position [1321, 0]
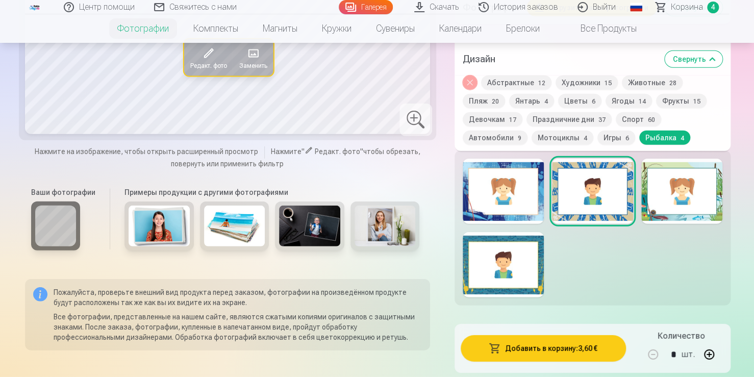
click at [612, 142] on button "Игры 6" at bounding box center [616, 138] width 38 height 14
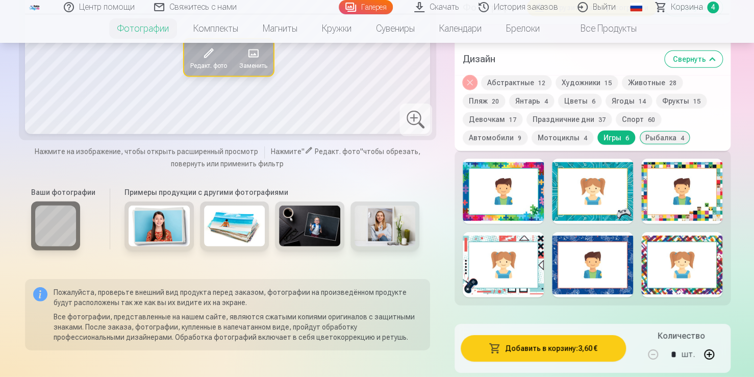
click at [523, 262] on div at bounding box center [503, 264] width 81 height 65
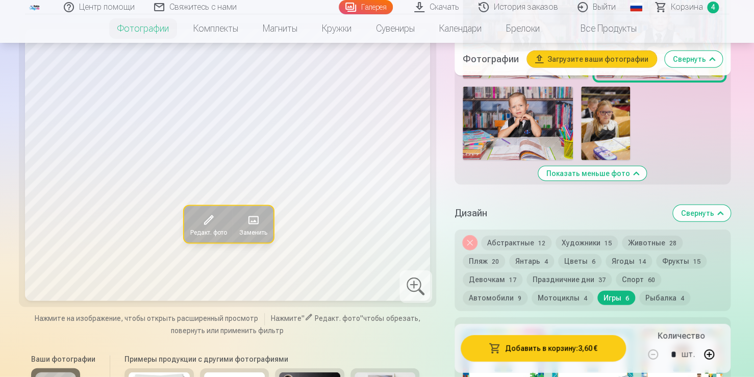
scroll to position [1219, 0]
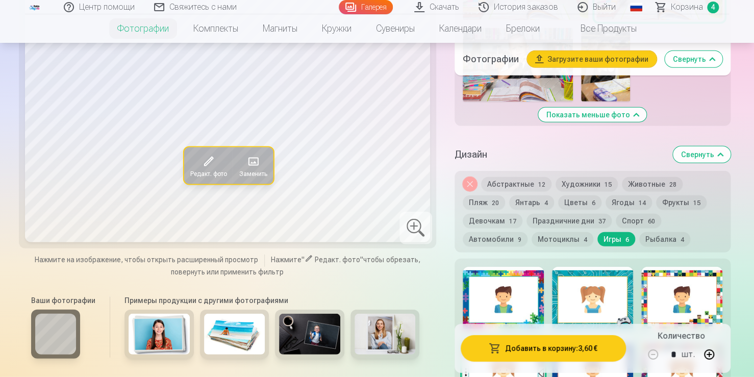
click at [586, 215] on button "Праздничние дни 37" at bounding box center [568, 221] width 85 height 14
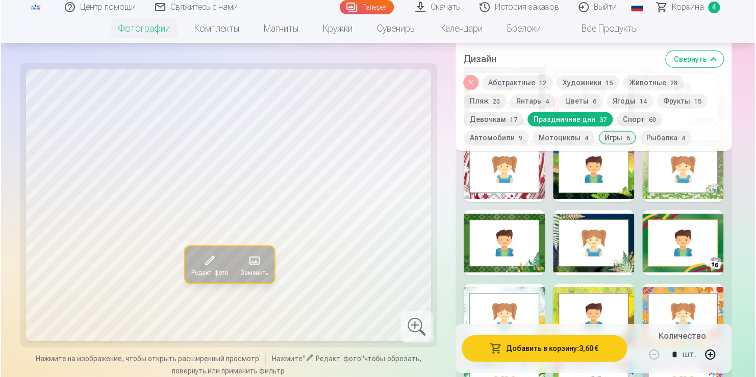
scroll to position [1423, 0]
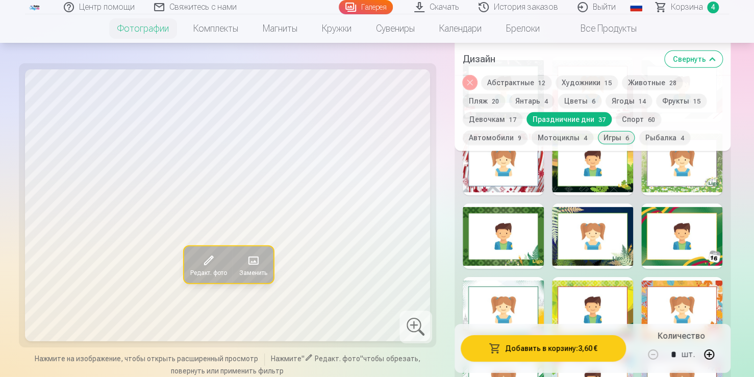
click at [575, 255] on div at bounding box center [592, 235] width 81 height 65
click at [550, 344] on button "Добавить в корзину : 3,60 €" at bounding box center [543, 348] width 165 height 27
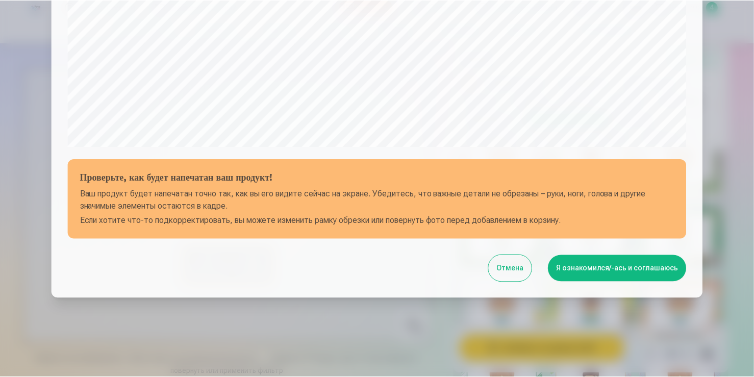
scroll to position [357, 0]
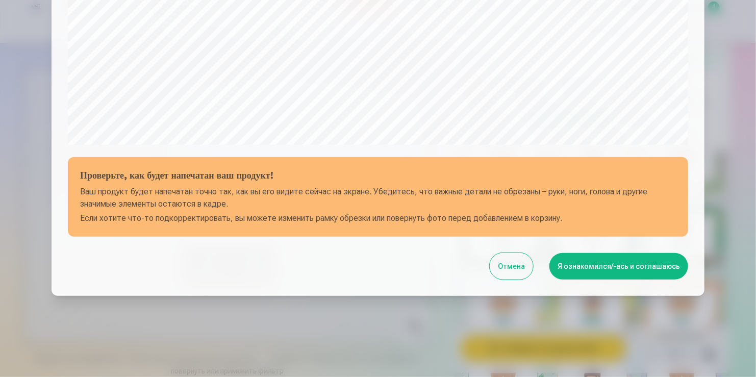
click at [602, 275] on button "Я ознакомился/-ась и соглашаюсь" at bounding box center [618, 266] width 139 height 27
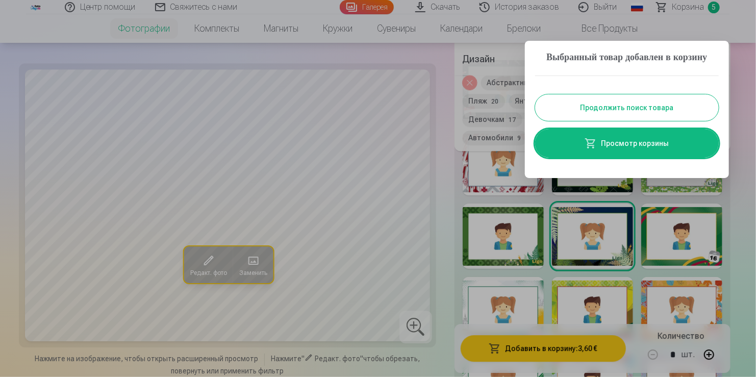
click at [608, 121] on button "Продолжить поиск товара" at bounding box center [627, 107] width 184 height 27
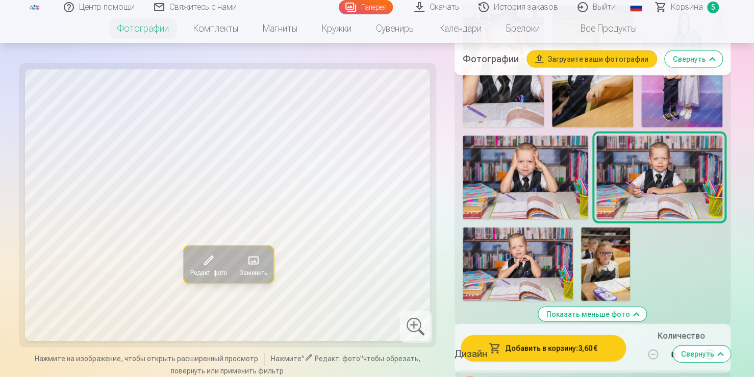
scroll to position [964, 0]
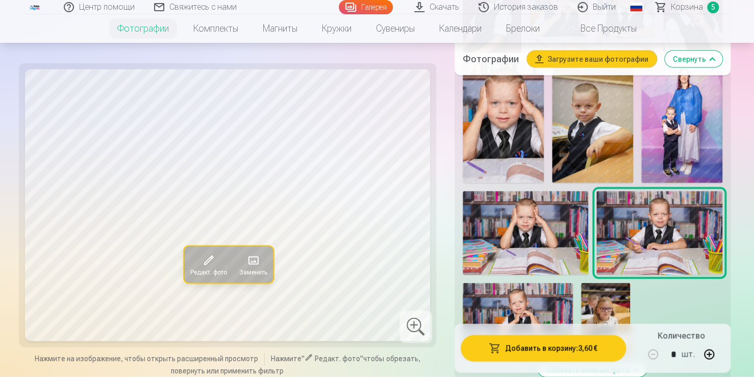
click at [701, 107] on img at bounding box center [681, 122] width 81 height 122
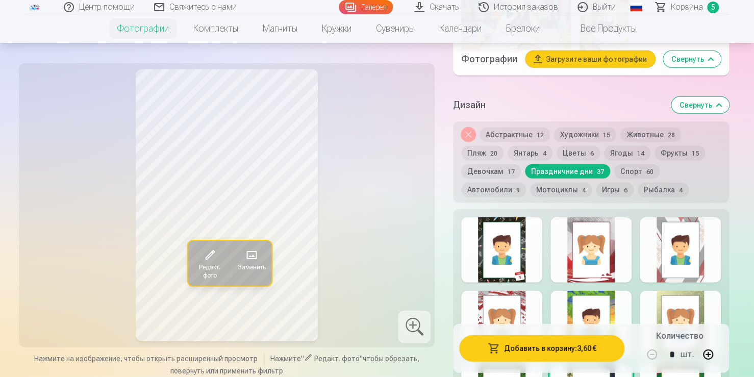
scroll to position [1321, 0]
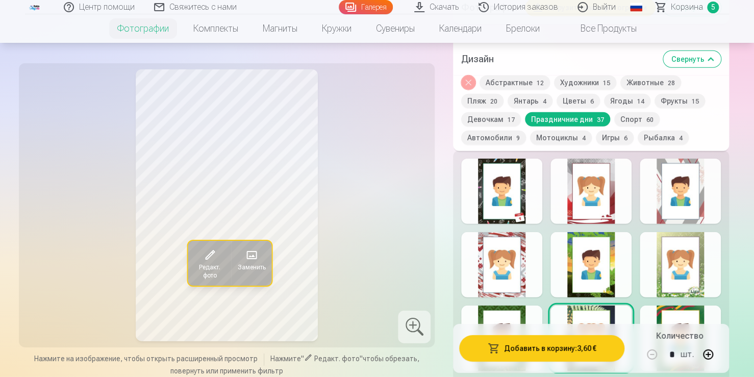
click at [607, 198] on div at bounding box center [590, 191] width 81 height 65
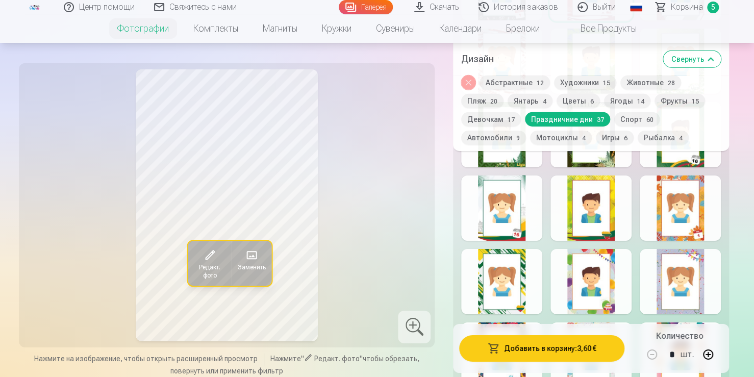
scroll to position [1525, 0]
click at [604, 277] on div at bounding box center [590, 280] width 81 height 65
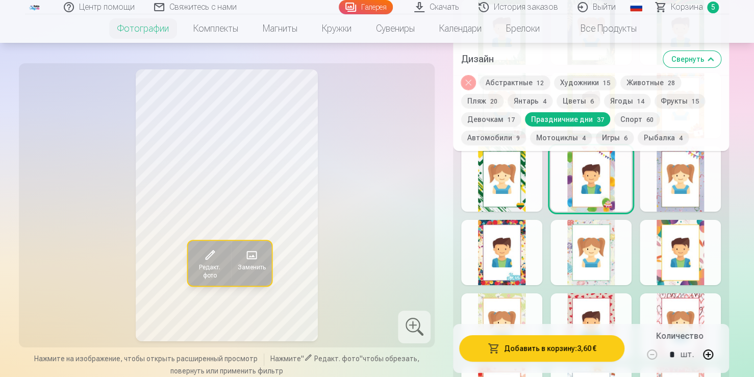
click at [614, 304] on div at bounding box center [590, 325] width 81 height 65
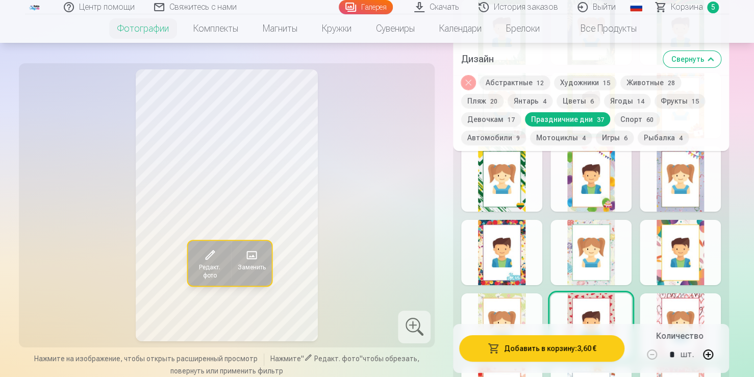
click at [512, 260] on div at bounding box center [501, 252] width 81 height 65
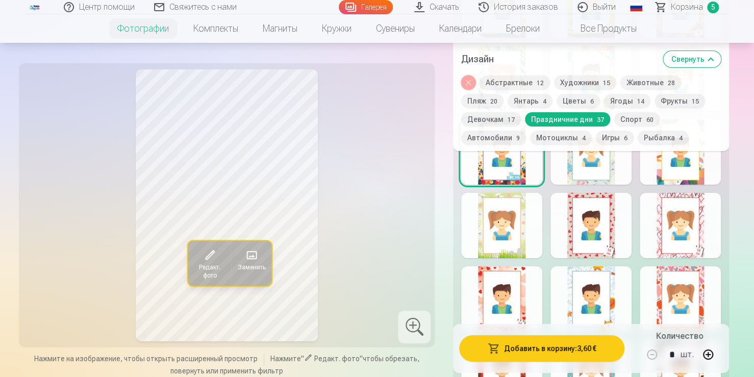
scroll to position [1729, 0]
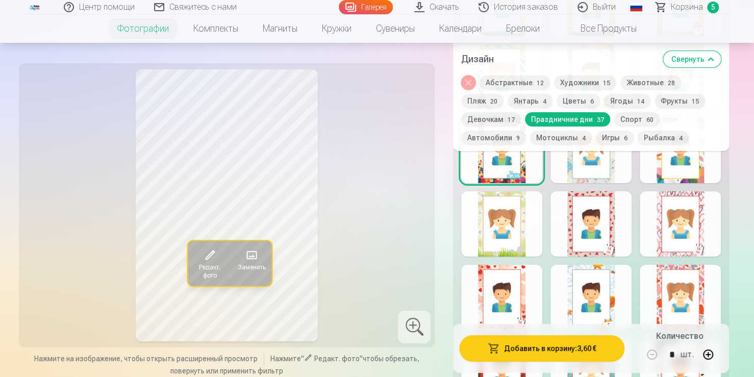
click at [674, 295] on div at bounding box center [680, 297] width 81 height 65
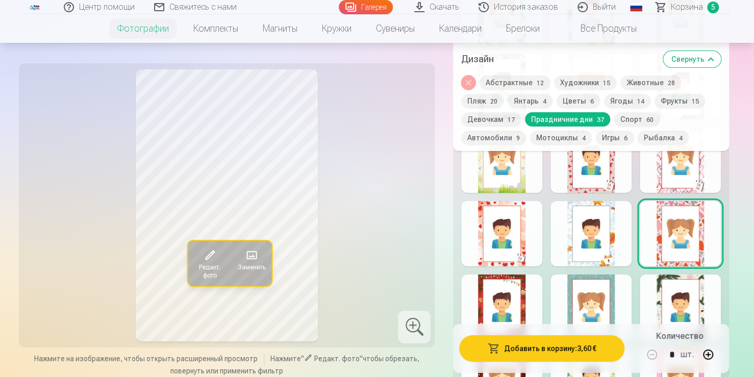
scroll to position [1882, 0]
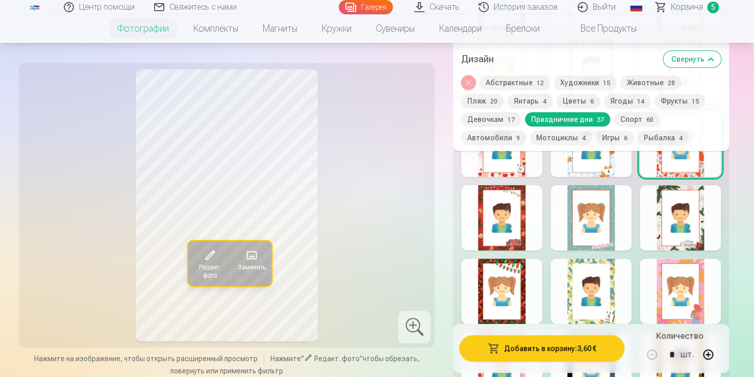
click at [515, 221] on div at bounding box center [501, 217] width 81 height 65
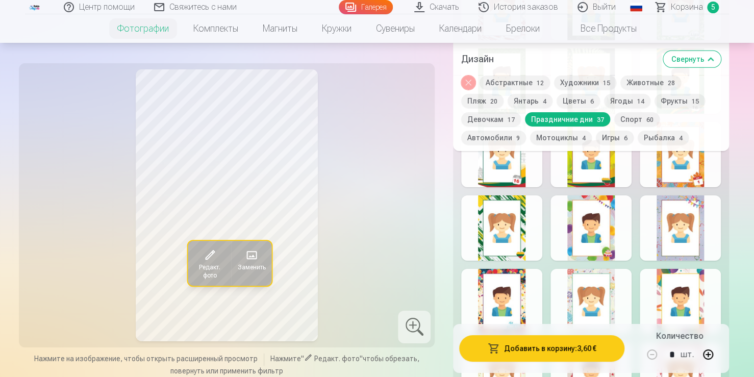
scroll to position [1576, 0]
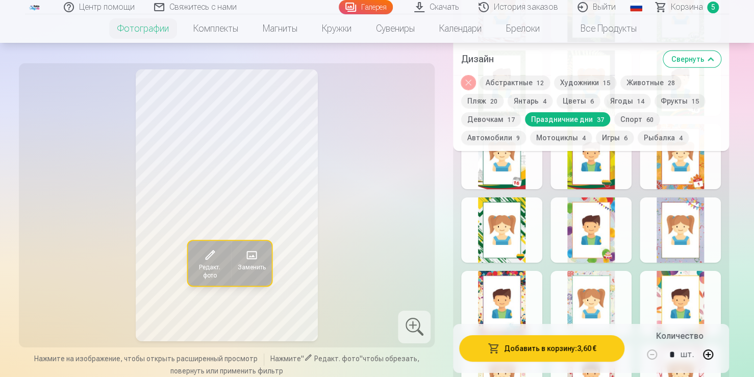
click at [503, 294] on div at bounding box center [501, 303] width 81 height 65
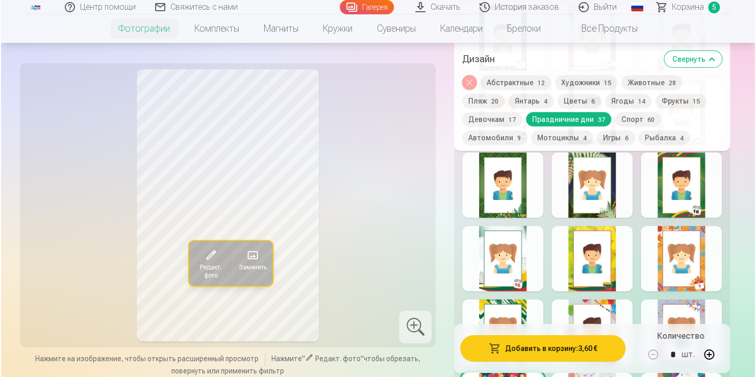
scroll to position [1372, 0]
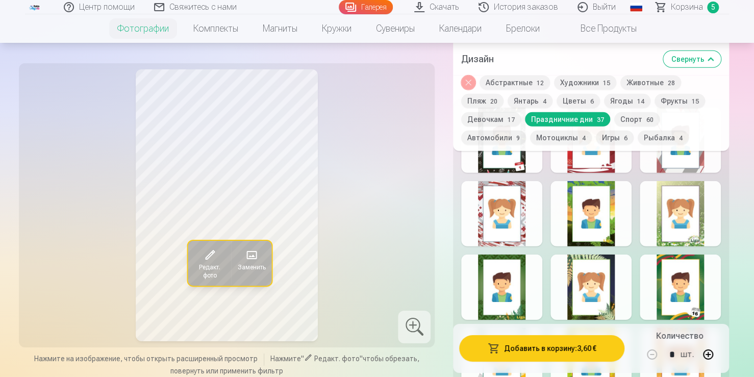
click at [607, 274] on div at bounding box center [590, 287] width 81 height 65
click at [683, 209] on div at bounding box center [680, 213] width 81 height 65
click at [604, 283] on div at bounding box center [590, 287] width 81 height 65
click at [691, 231] on div at bounding box center [680, 213] width 81 height 65
click at [603, 266] on div at bounding box center [590, 287] width 81 height 65
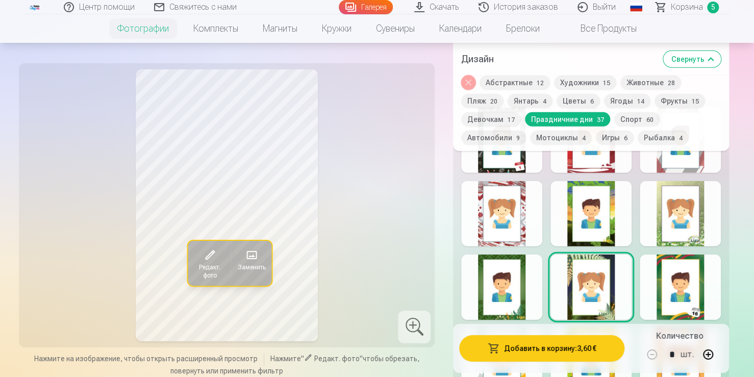
click at [597, 214] on div at bounding box center [590, 213] width 81 height 65
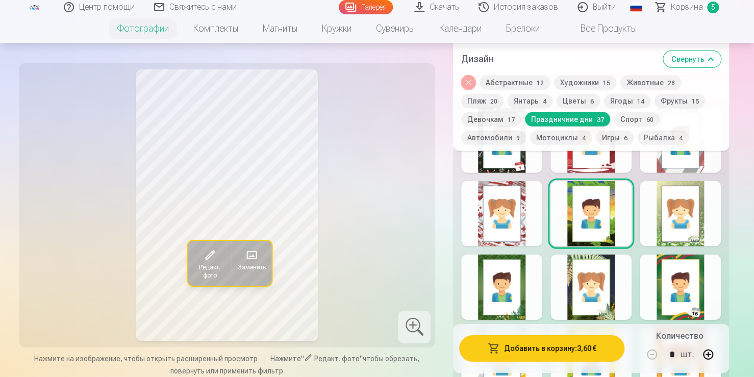
click at [600, 262] on div at bounding box center [590, 287] width 81 height 65
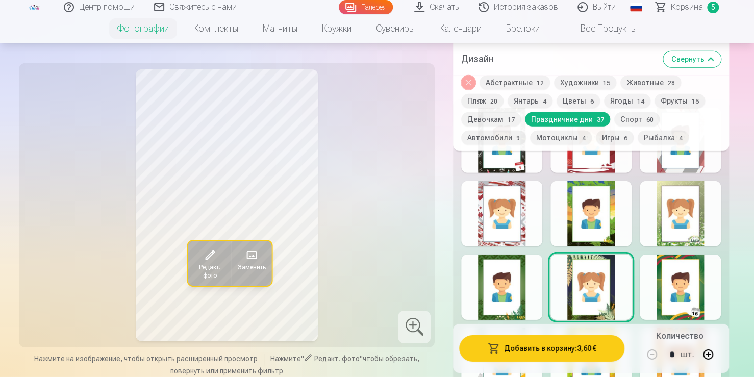
click at [558, 353] on button "Добавить в корзину : 3,60 €" at bounding box center [541, 348] width 165 height 27
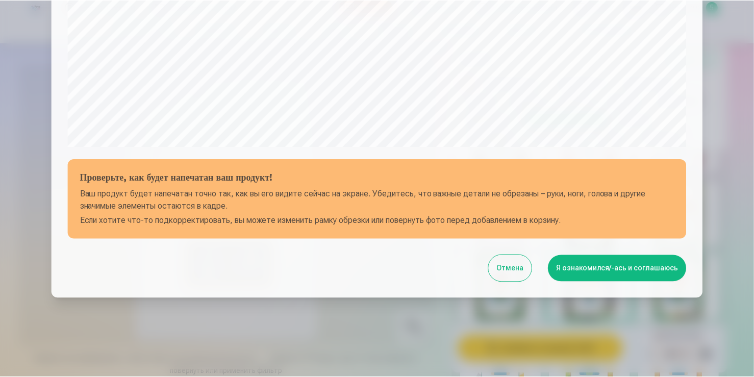
scroll to position [357, 0]
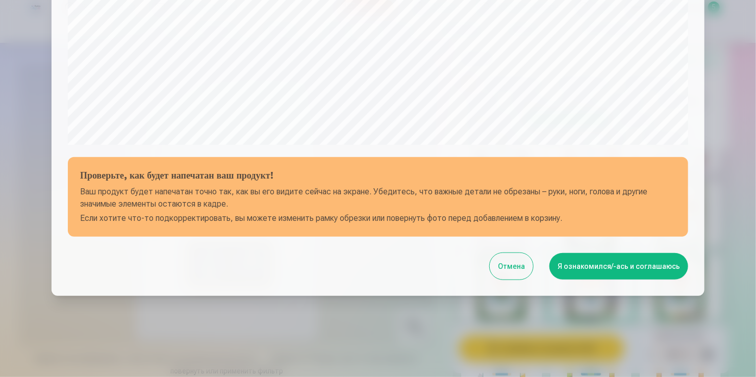
click at [597, 265] on button "Я ознакомился/-ась и соглашаюсь" at bounding box center [618, 266] width 139 height 27
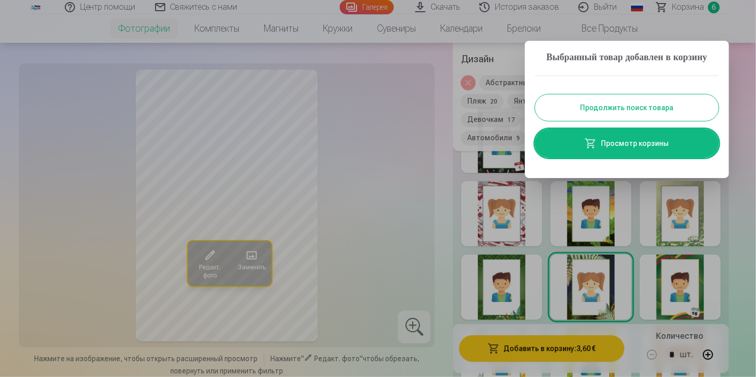
click at [644, 121] on button "Продолжить поиск товара" at bounding box center [627, 107] width 184 height 27
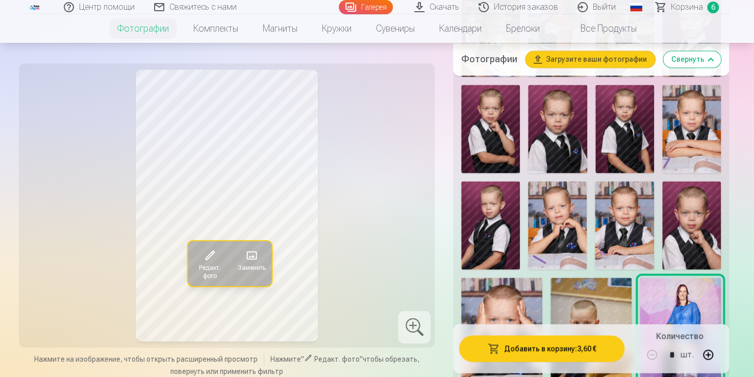
scroll to position [811, 0]
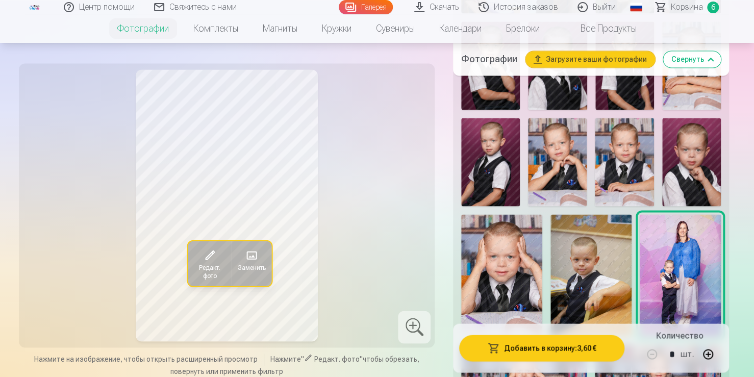
click at [626, 242] on img at bounding box center [590, 275] width 81 height 122
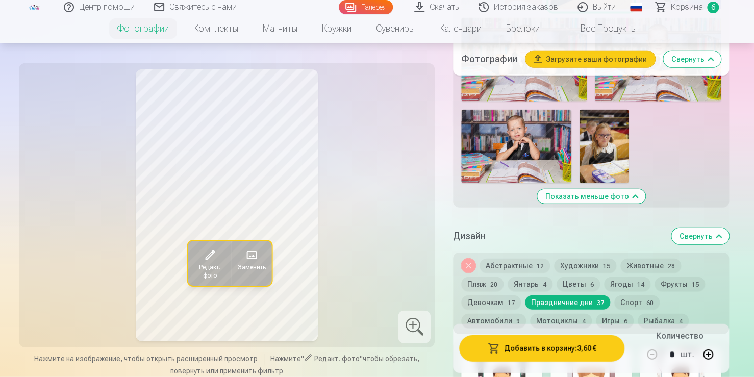
scroll to position [1189, 0]
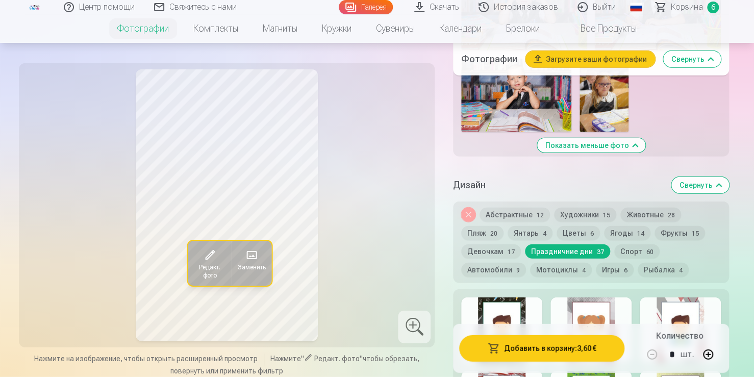
click at [637, 245] on button "Спорт 60" at bounding box center [636, 251] width 45 height 14
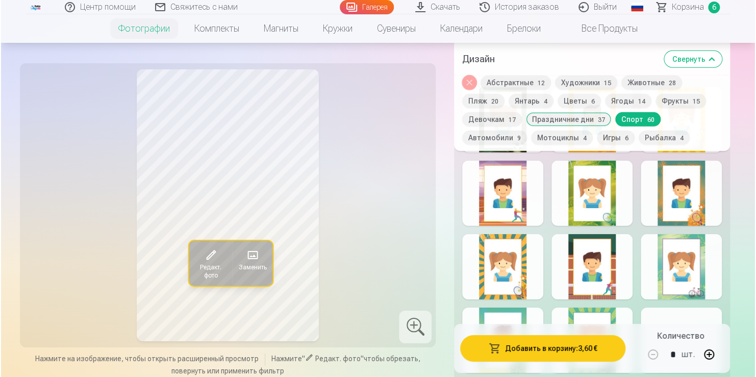
scroll to position [1495, 0]
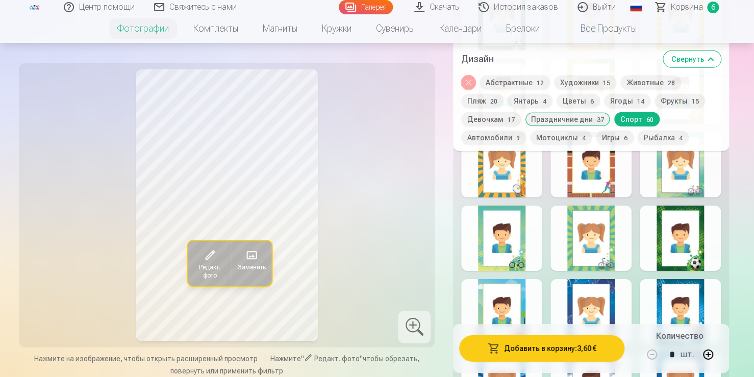
click at [669, 251] on div at bounding box center [680, 238] width 81 height 65
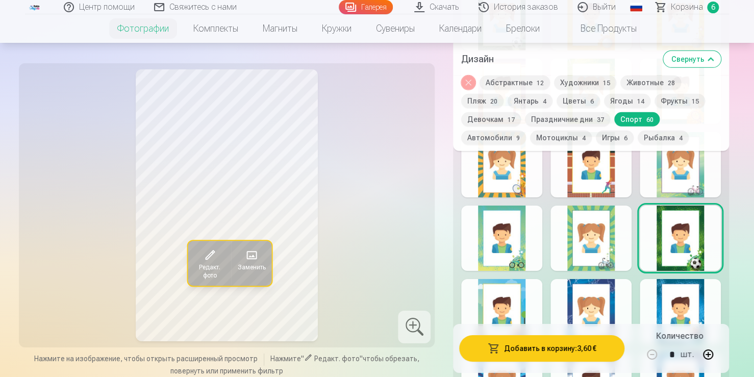
click at [518, 351] on button "Добавить в корзину : 3,60 €" at bounding box center [541, 348] width 165 height 27
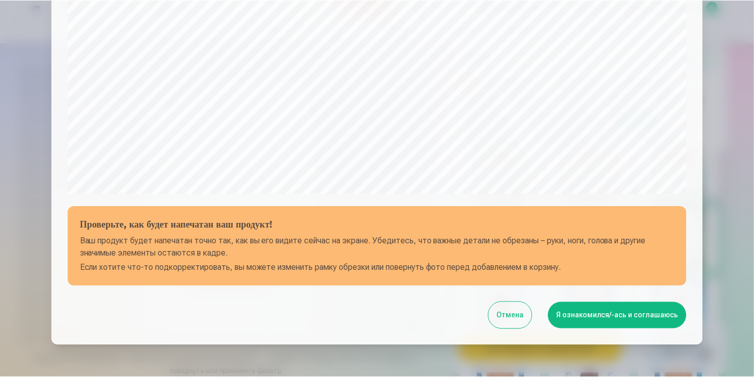
scroll to position [255, 0]
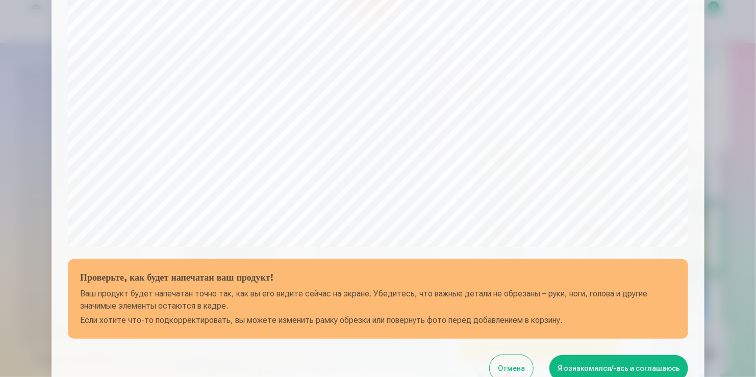
click at [601, 361] on button "Я ознакомился/-ась и соглашаюсь" at bounding box center [618, 368] width 139 height 27
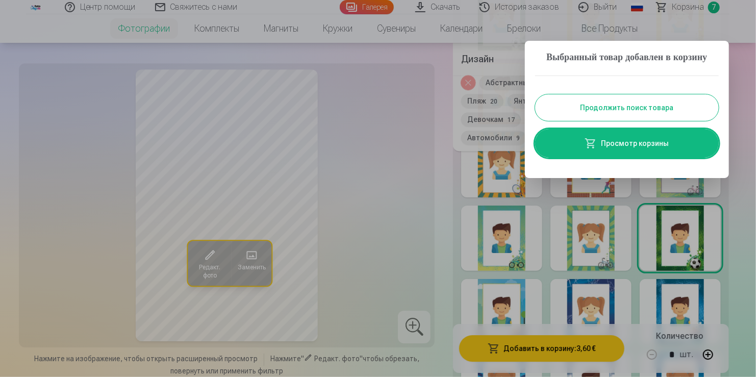
click at [703, 120] on button "Продолжить поиск товара" at bounding box center [627, 107] width 184 height 27
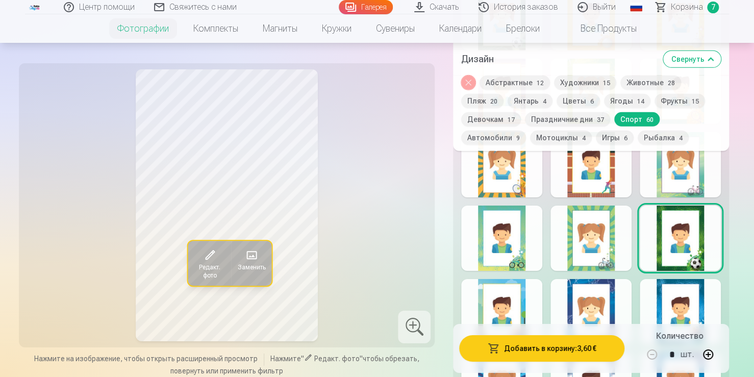
click at [614, 137] on button "Игры 6" at bounding box center [615, 138] width 38 height 14
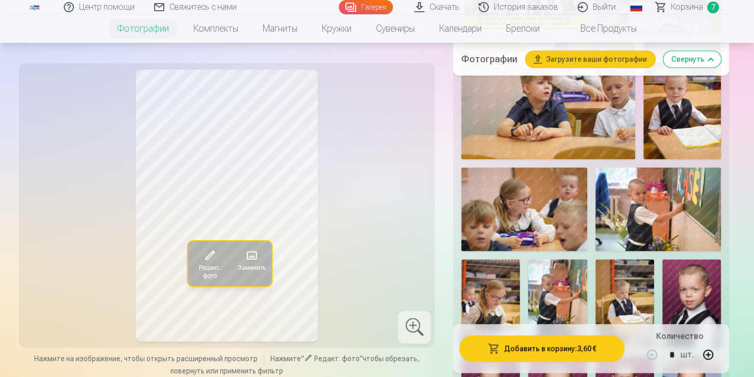
scroll to position [577, 0]
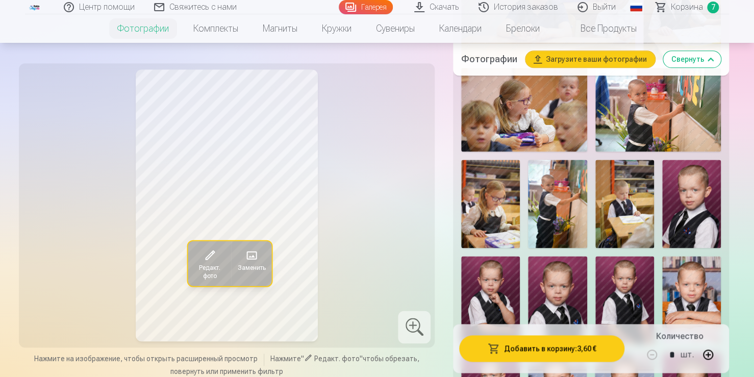
click at [568, 218] on img at bounding box center [557, 204] width 59 height 88
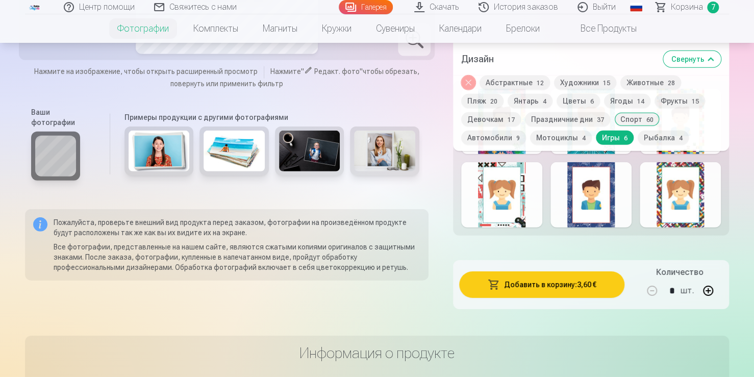
scroll to position [1373, 0]
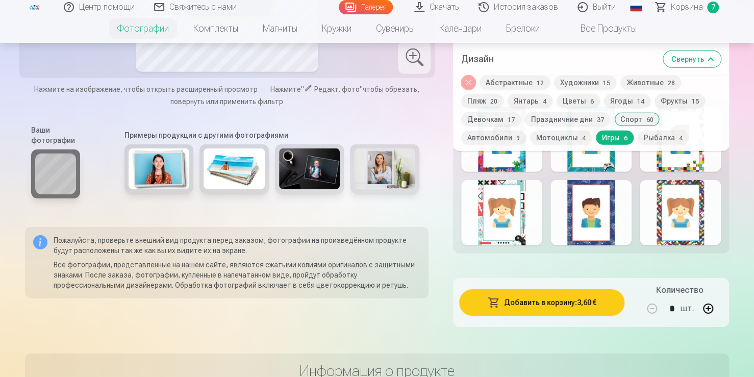
click at [491, 220] on div at bounding box center [501, 212] width 81 height 65
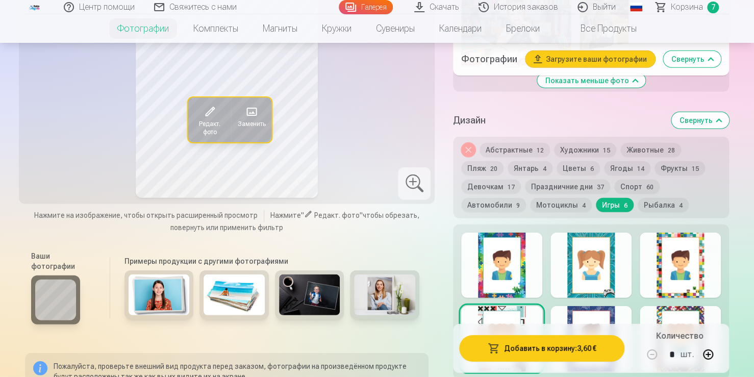
scroll to position [1322, 0]
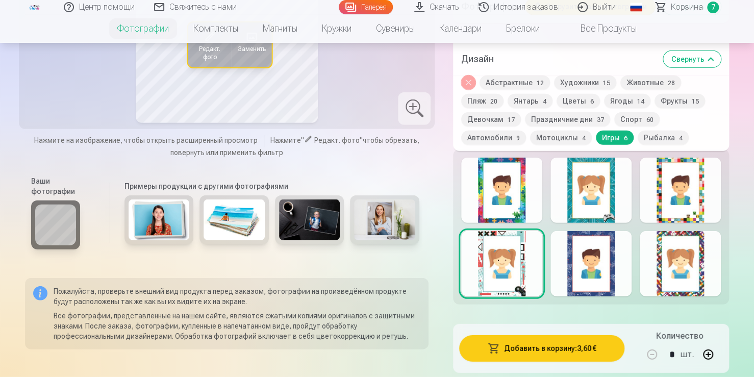
click at [603, 267] on div at bounding box center [590, 263] width 81 height 65
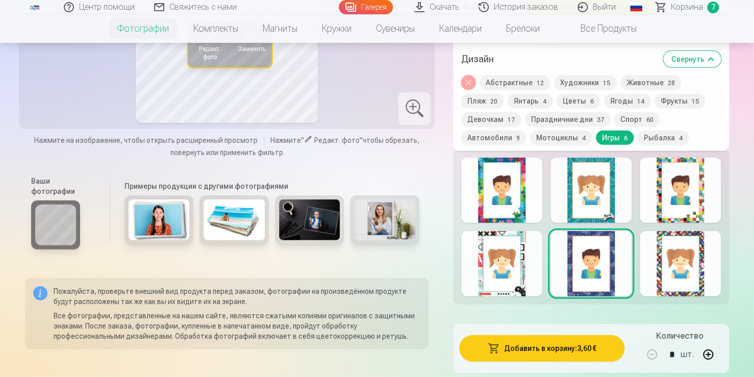
click at [659, 200] on div at bounding box center [680, 190] width 81 height 65
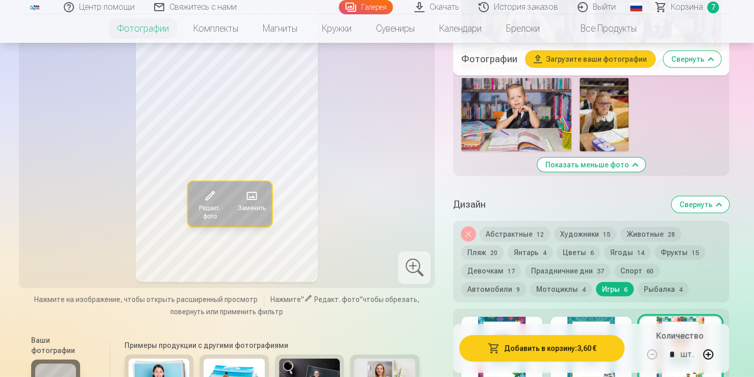
scroll to position [1118, 0]
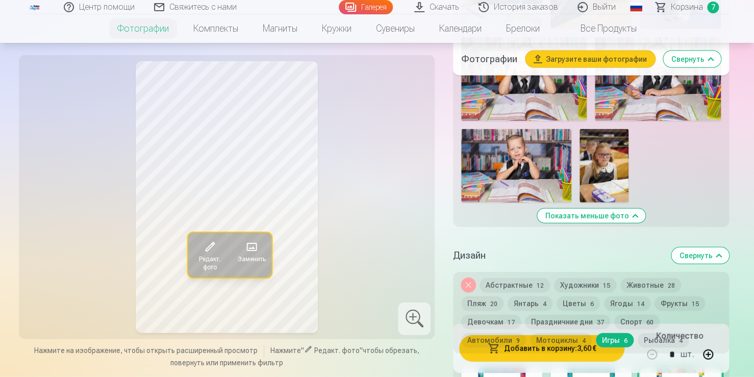
click at [543, 349] on div "Убрать дизайн Абстрактные 12 Художники 15 Животные 28 Пляж 20 Янтарь 4 Цветы 6 …" at bounding box center [591, 313] width 276 height 82
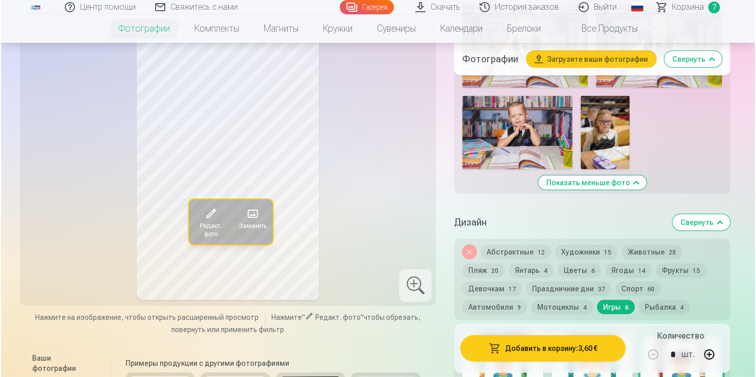
scroll to position [1169, 0]
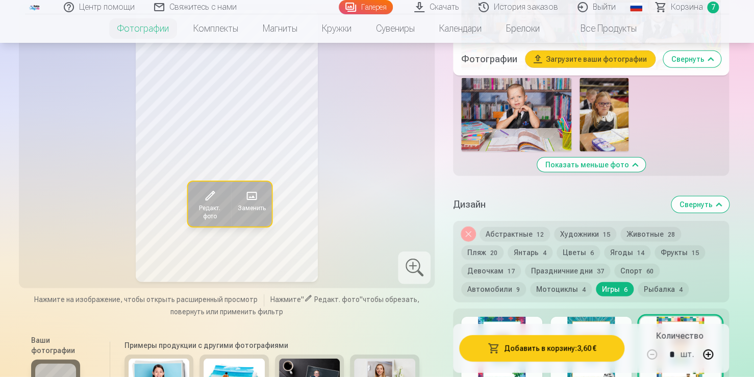
click at [539, 353] on button "Добавить в корзину : 3,60 €" at bounding box center [541, 348] width 165 height 27
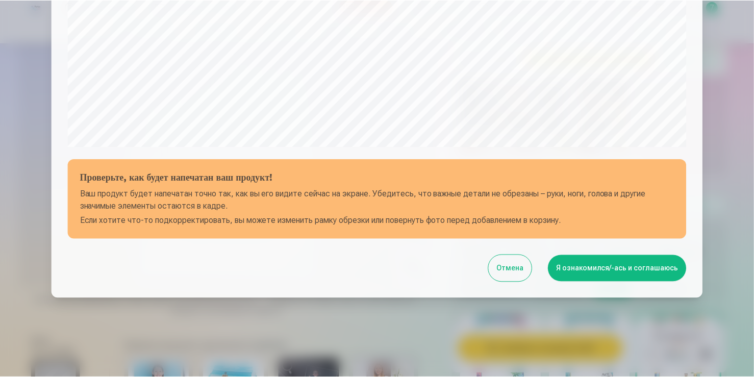
scroll to position [357, 0]
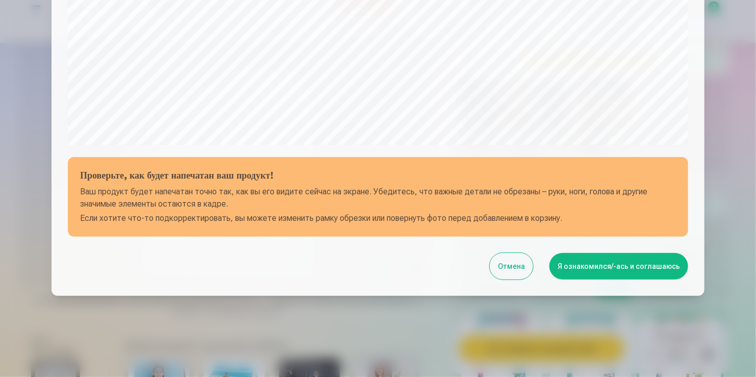
click at [618, 271] on button "Я ознакомился/-ась и соглашаюсь" at bounding box center [618, 266] width 139 height 27
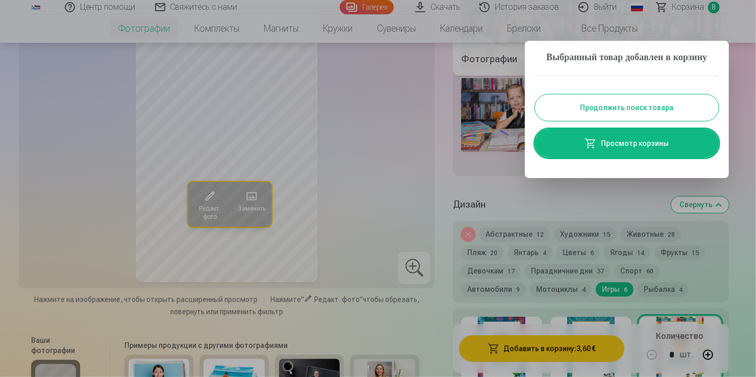
click at [673, 118] on button "Продолжить поиск товара" at bounding box center [627, 107] width 184 height 27
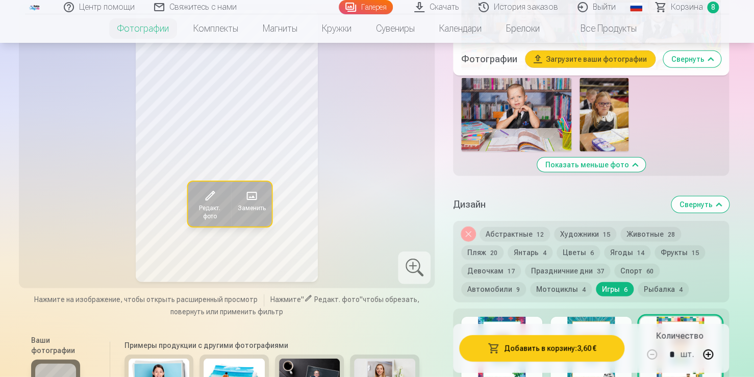
click at [691, 8] on span "Корзина" at bounding box center [687, 7] width 32 height 12
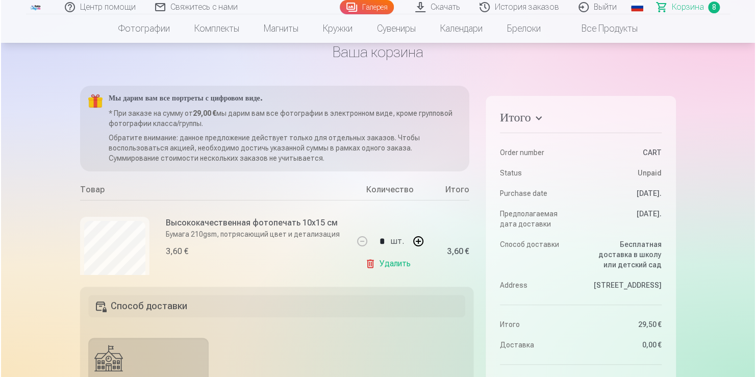
scroll to position [204, 0]
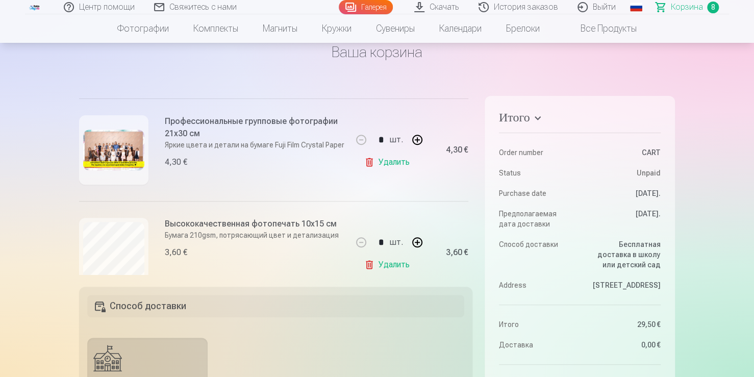
click at [118, 147] on img at bounding box center [113, 150] width 61 height 41
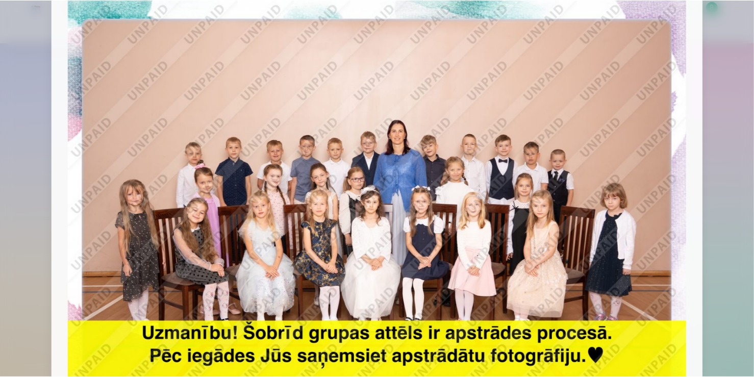
scroll to position [0, 0]
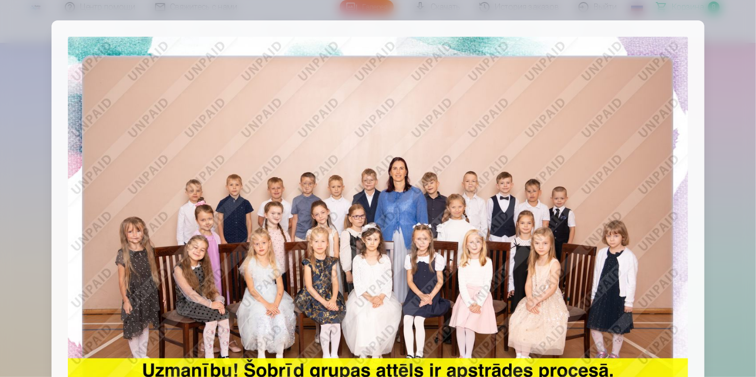
click at [21, 50] on div at bounding box center [378, 188] width 756 height 377
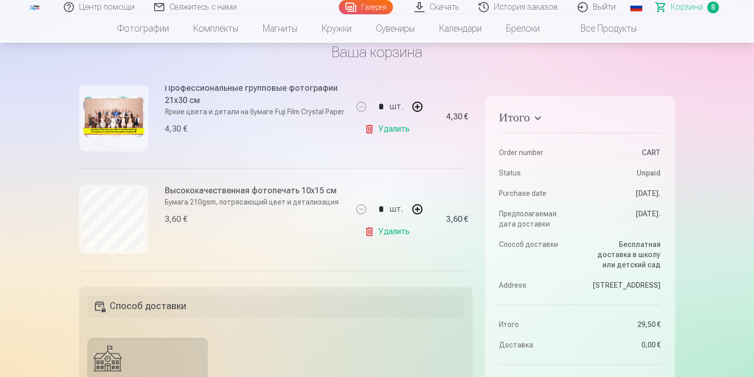
scroll to position [255, 0]
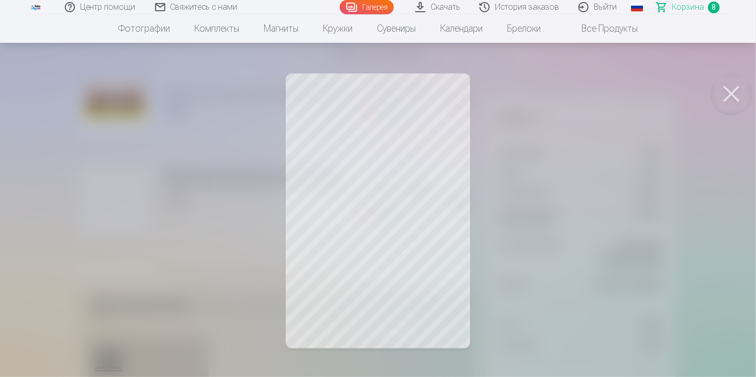
click at [142, 143] on div at bounding box center [378, 188] width 756 height 377
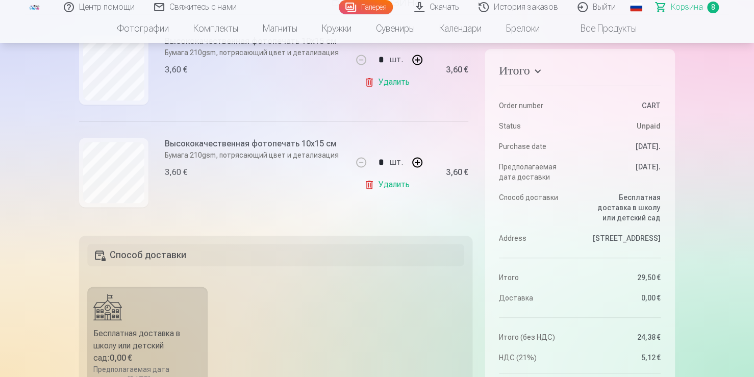
scroll to position [153, 0]
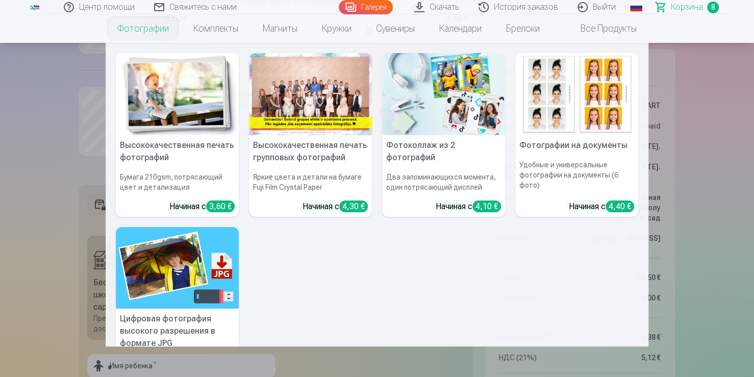
click at [155, 33] on link "Фотографии" at bounding box center [143, 28] width 76 height 29
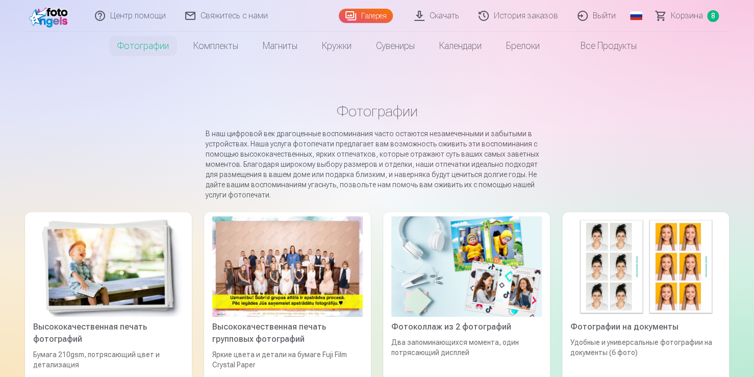
scroll to position [153, 0]
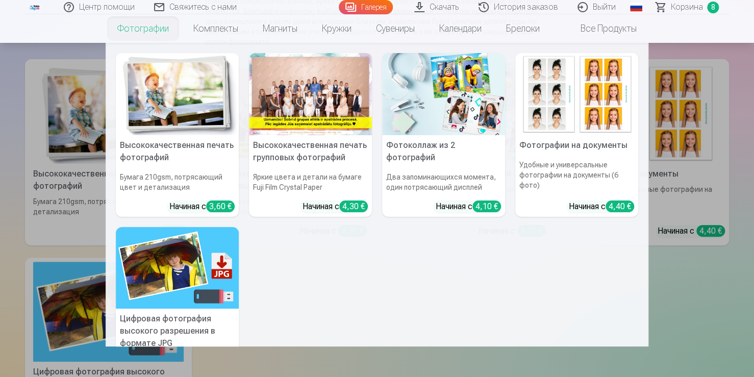
click at [140, 33] on link "Фотографии" at bounding box center [143, 28] width 76 height 29
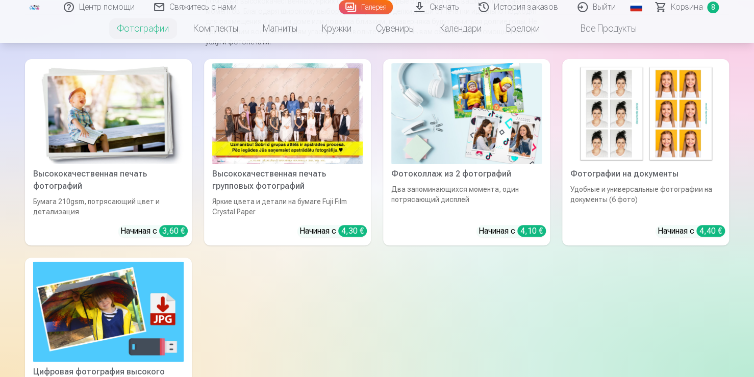
click at [290, 138] on div at bounding box center [287, 113] width 150 height 100
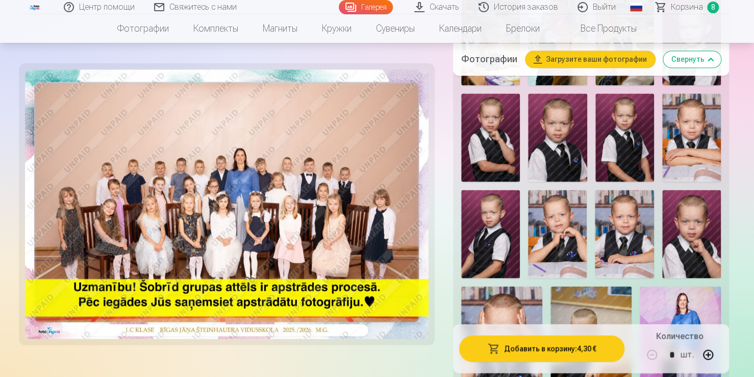
scroll to position [765, 0]
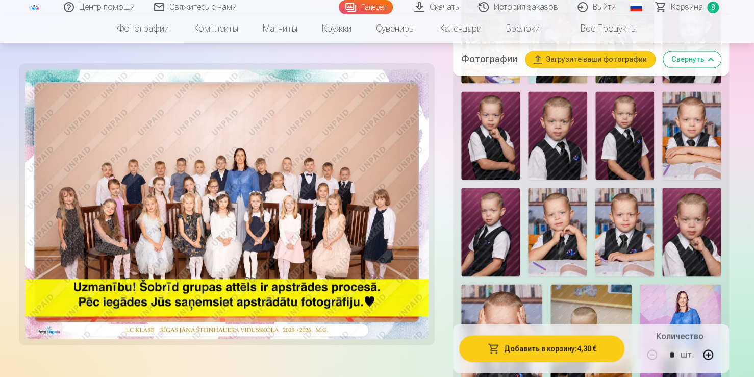
click at [572, 238] on img at bounding box center [557, 232] width 59 height 88
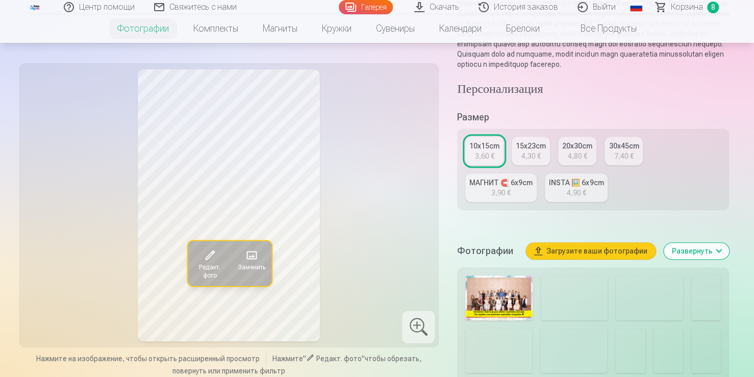
scroll to position [255, 0]
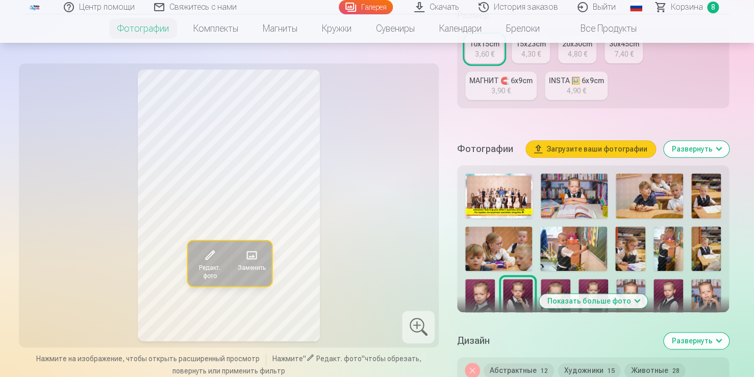
click at [635, 308] on button "Показать больше фото" at bounding box center [593, 301] width 108 height 14
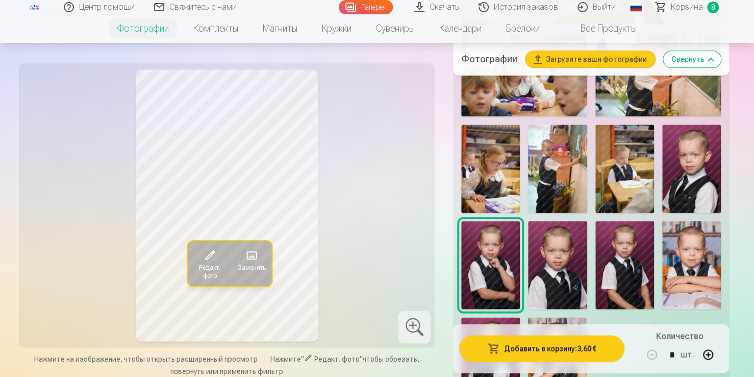
scroll to position [714, 0]
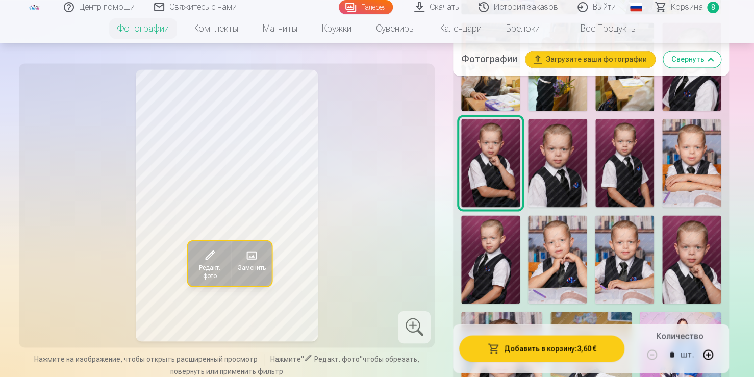
click at [561, 270] on img at bounding box center [557, 259] width 59 height 88
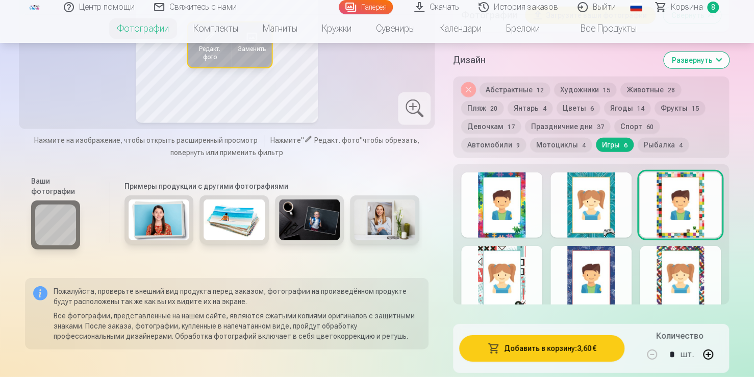
scroll to position [1255, 0]
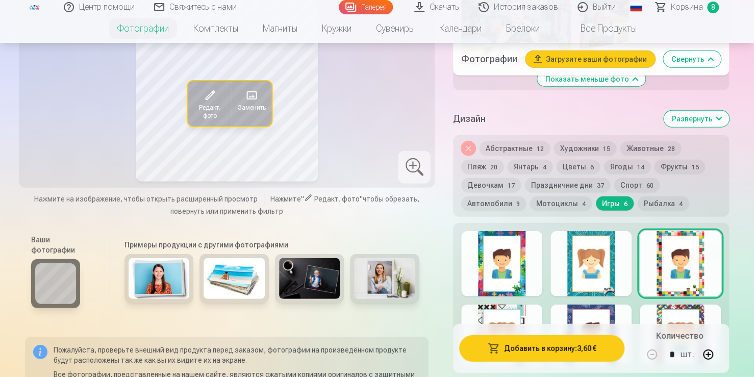
click at [563, 202] on button "Мотоциклы 4" at bounding box center [561, 203] width 62 height 14
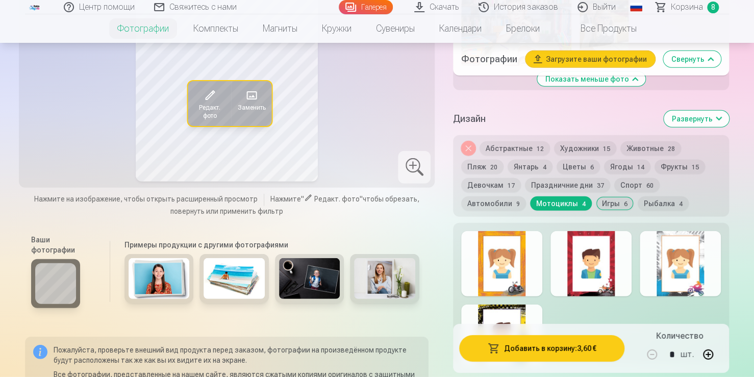
click at [491, 200] on button "Автомобили 9" at bounding box center [493, 203] width 65 height 14
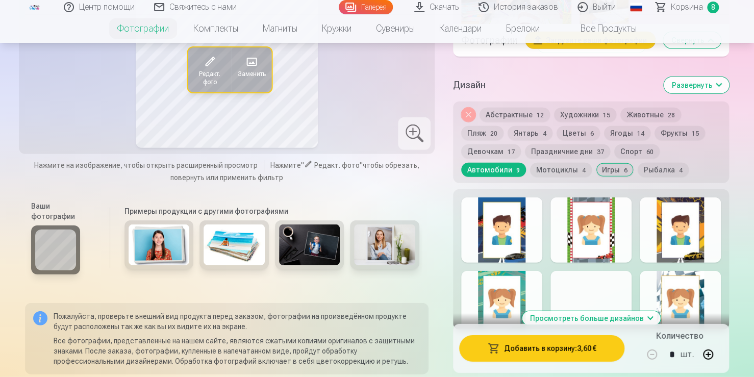
scroll to position [1306, 0]
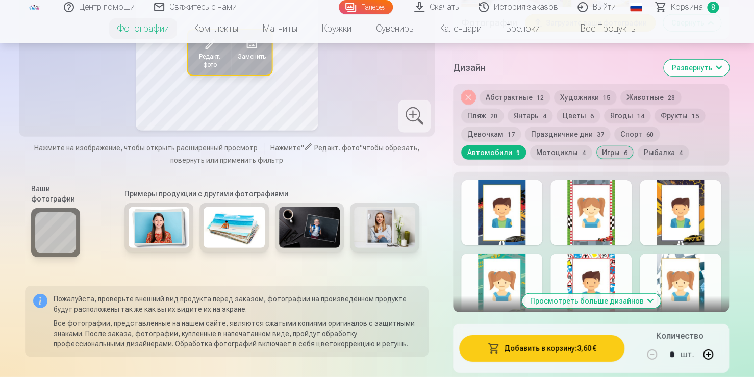
click at [644, 297] on button "Просмотреть больше дизайнов" at bounding box center [591, 301] width 138 height 14
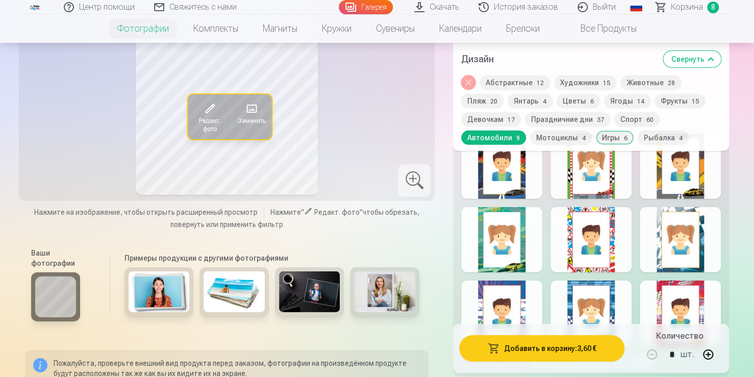
scroll to position [1408, 0]
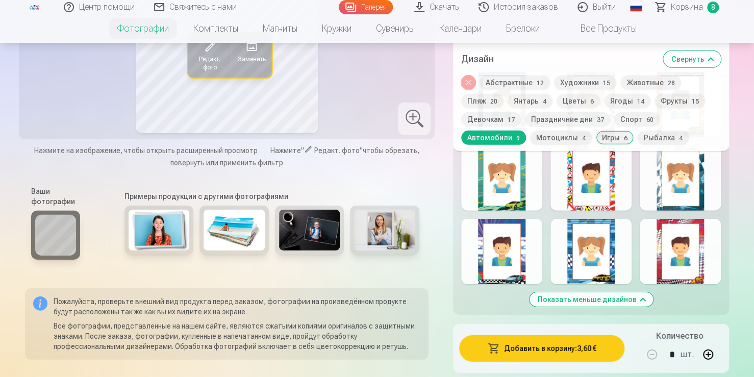
click at [520, 251] on div at bounding box center [501, 251] width 81 height 65
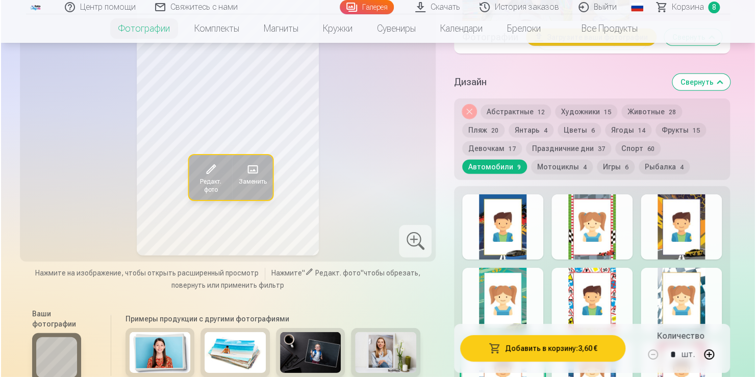
scroll to position [1255, 0]
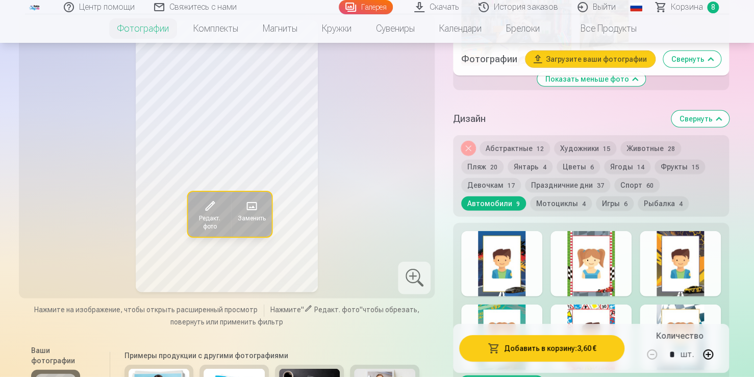
click at [680, 267] on div at bounding box center [680, 263] width 81 height 65
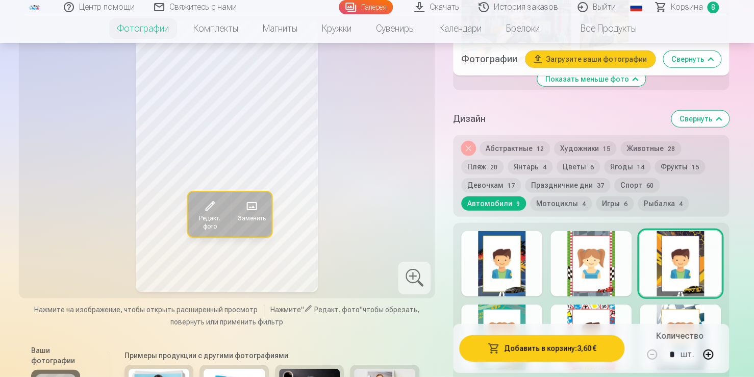
click at [492, 161] on button "Пляж 20" at bounding box center [482, 167] width 42 height 14
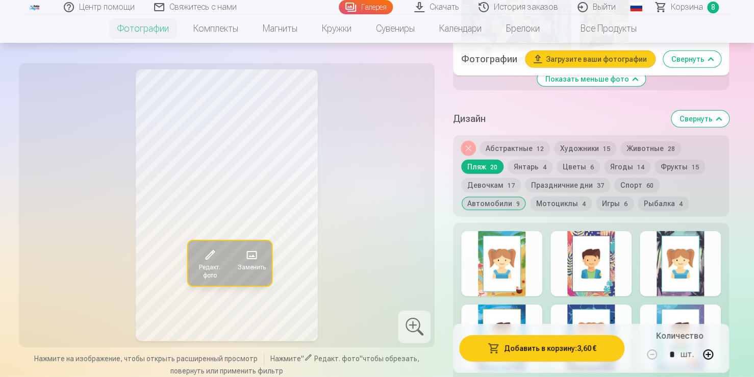
click at [583, 277] on div at bounding box center [590, 263] width 81 height 65
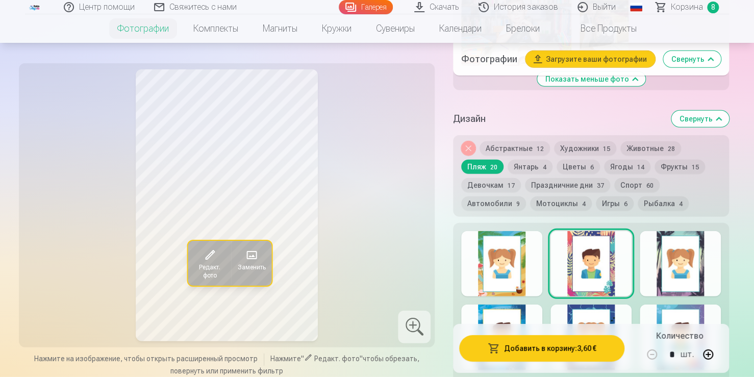
click at [583, 181] on button "Праздничние дни 37" at bounding box center [567, 185] width 85 height 14
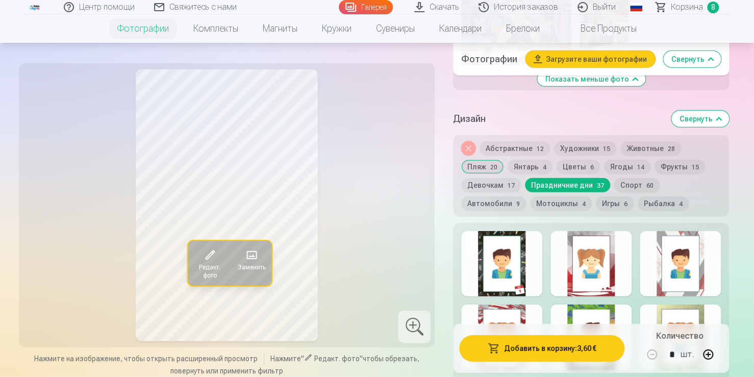
click at [594, 277] on div at bounding box center [590, 263] width 81 height 65
click at [504, 266] on div at bounding box center [501, 263] width 81 height 65
click at [512, 348] on button "Добавить в корзину : 3,60 €" at bounding box center [541, 348] width 165 height 27
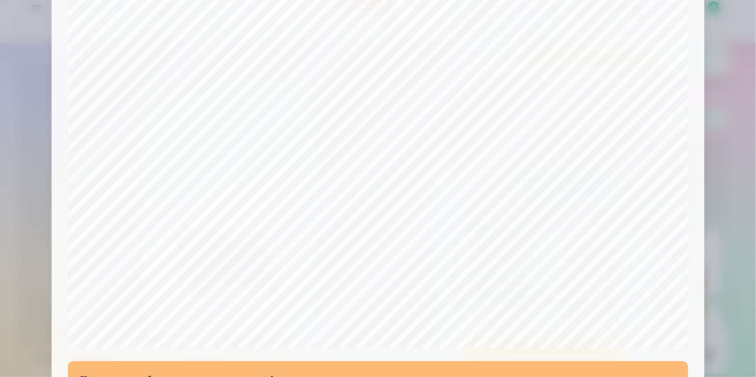
scroll to position [255, 0]
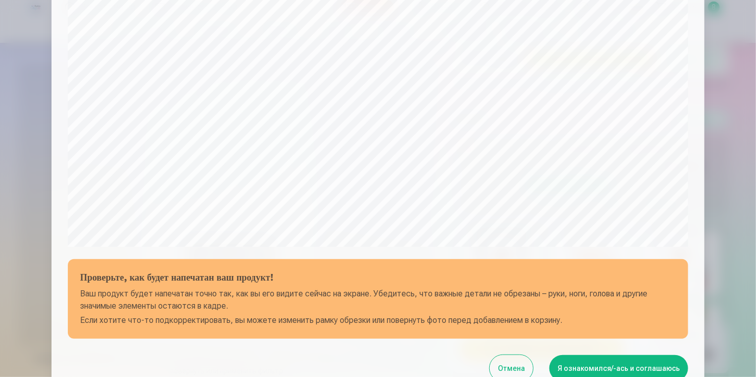
click at [612, 362] on button "Я ознакомился/-ась и соглашаюсь" at bounding box center [618, 368] width 139 height 27
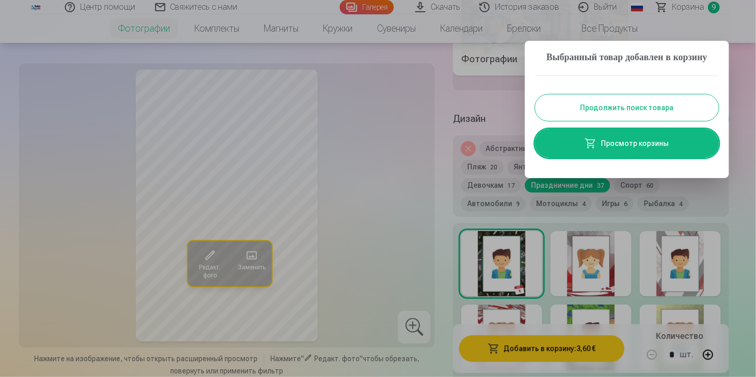
click at [628, 158] on link "Просмотр корзины" at bounding box center [627, 143] width 184 height 29
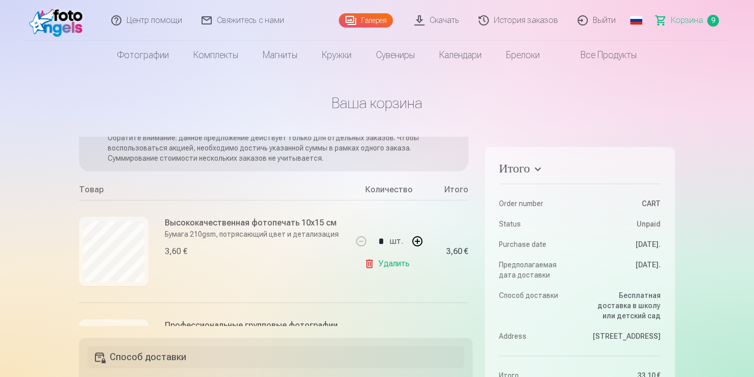
scroll to position [102, 0]
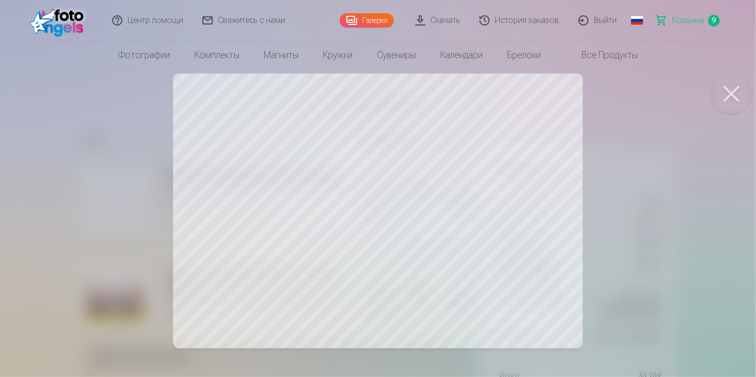
click at [452, 235] on div at bounding box center [378, 188] width 756 height 377
click at [733, 90] on button at bounding box center [731, 93] width 41 height 41
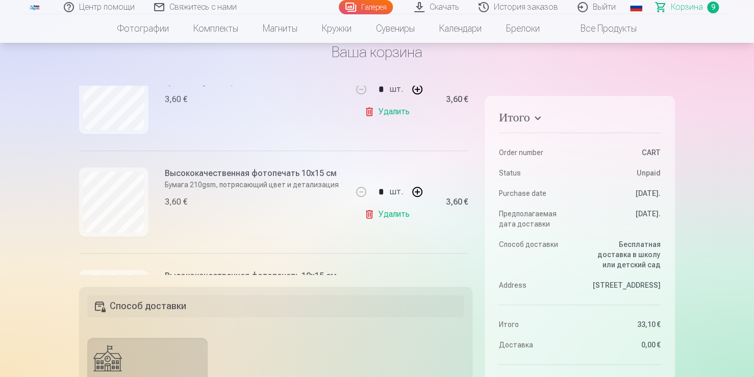
scroll to position [459, 0]
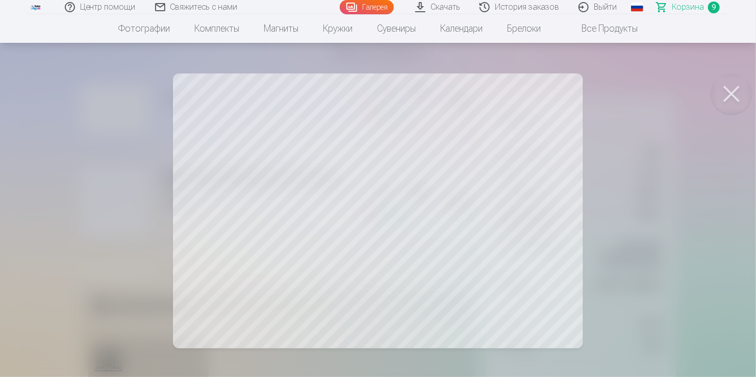
click at [727, 94] on button at bounding box center [731, 93] width 41 height 41
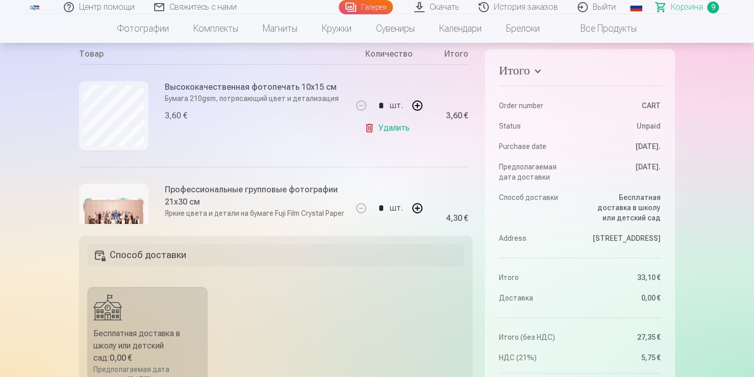
scroll to position [136, 0]
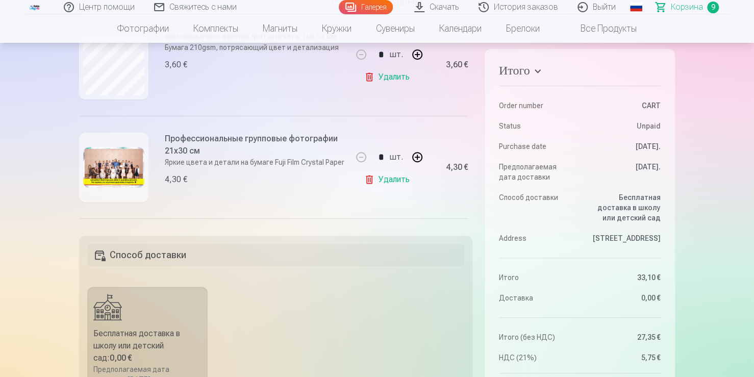
click at [126, 156] on img at bounding box center [113, 167] width 61 height 41
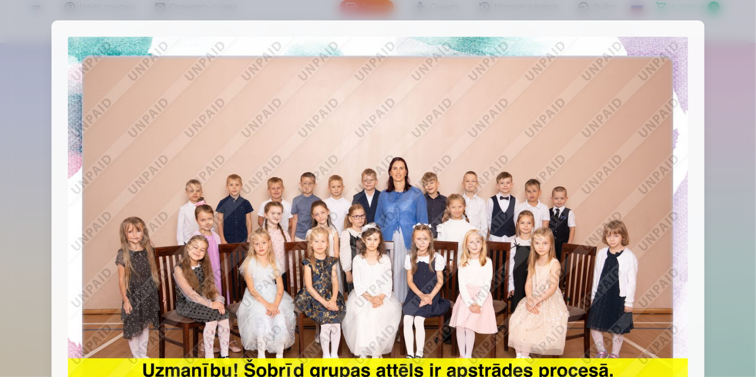
click at [36, 54] on div at bounding box center [378, 188] width 756 height 377
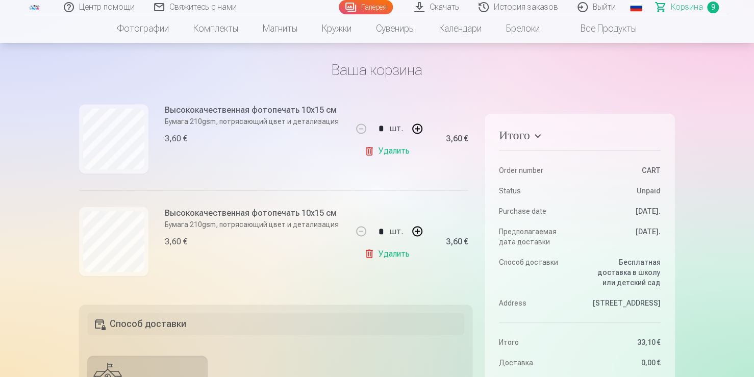
scroll to position [51, 0]
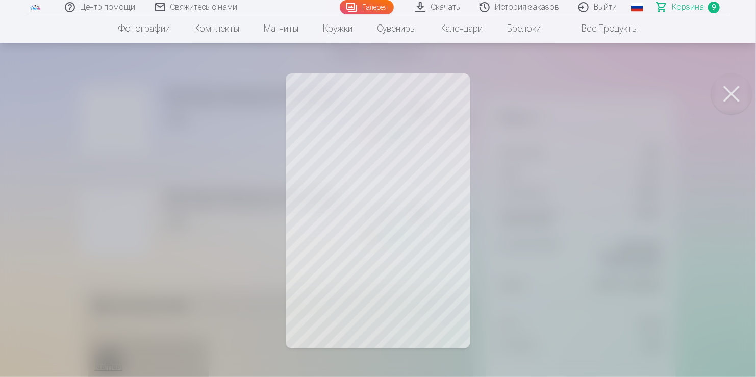
click at [728, 94] on button at bounding box center [731, 93] width 41 height 41
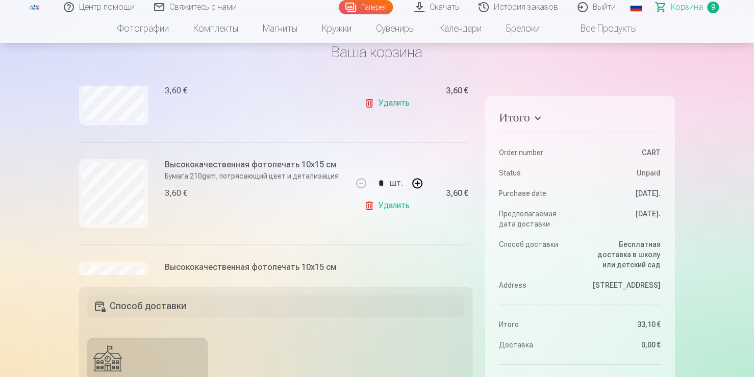
scroll to position [544, 0]
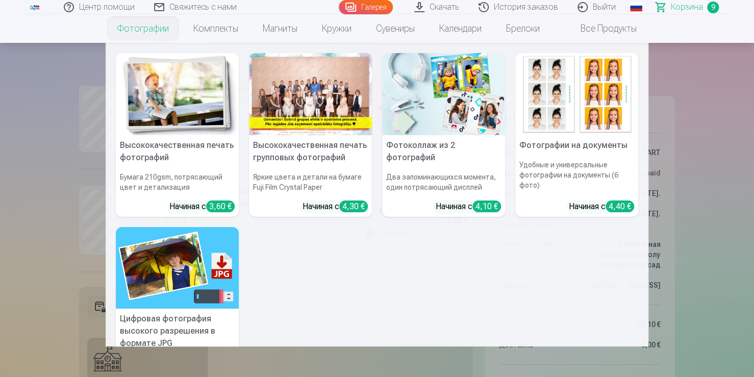
click at [149, 27] on link "Фотографии" at bounding box center [143, 28] width 76 height 29
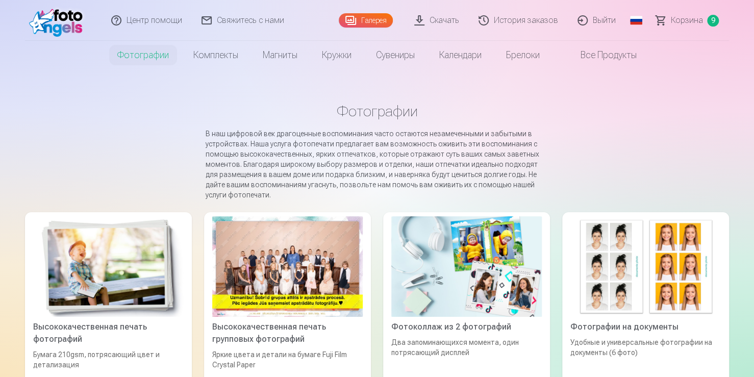
click at [298, 270] on div at bounding box center [287, 266] width 150 height 100
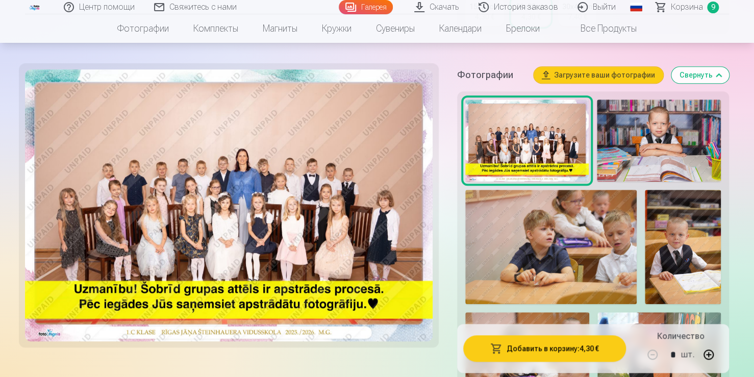
scroll to position [408, 0]
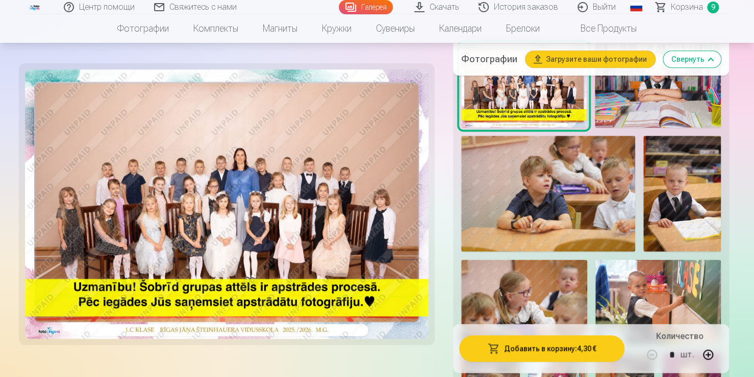
click at [654, 286] on img at bounding box center [658, 302] width 126 height 84
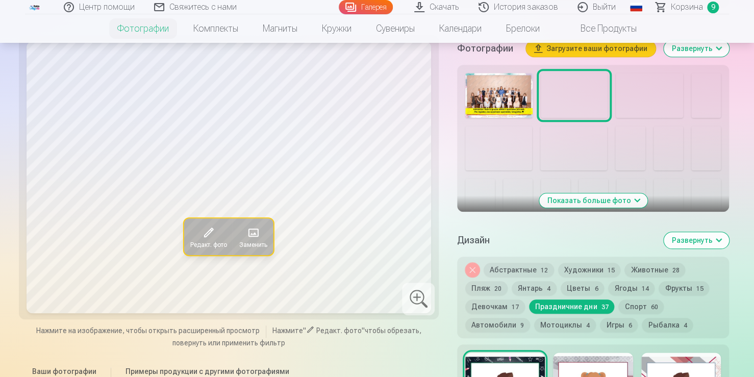
scroll to position [357, 0]
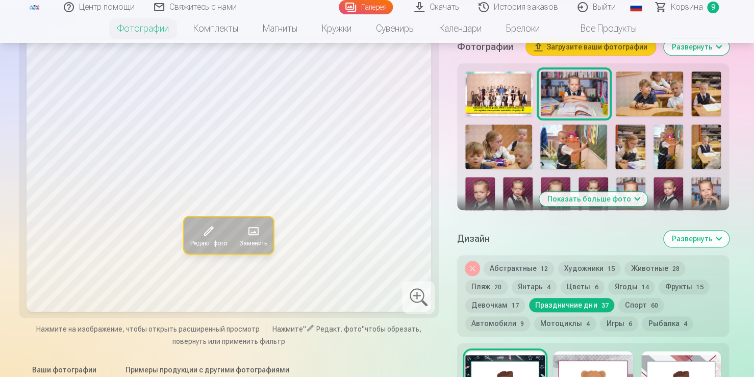
click at [581, 159] on img at bounding box center [573, 146] width 67 height 44
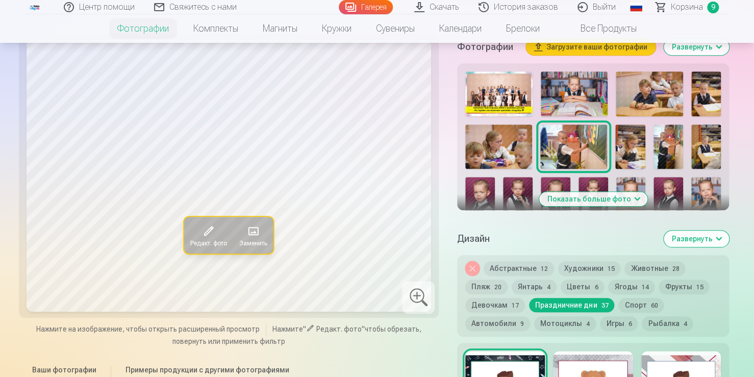
click at [667, 147] on img at bounding box center [668, 146] width 30 height 44
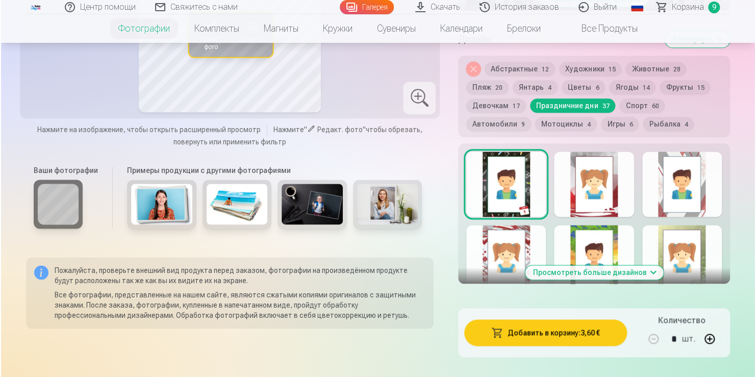
scroll to position [612, 0]
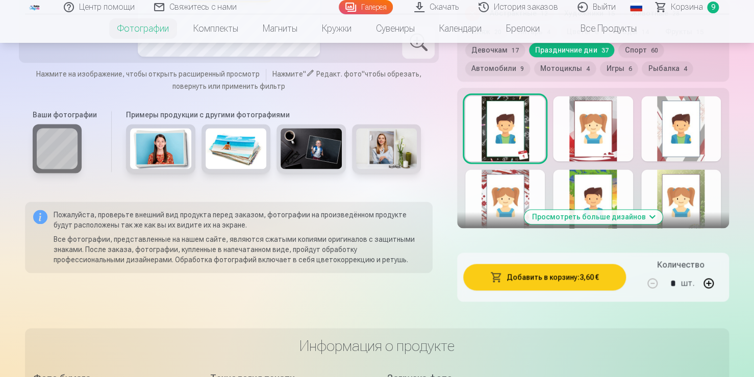
click at [510, 284] on button "Добавить в корзину : 3,60 €" at bounding box center [544, 277] width 163 height 27
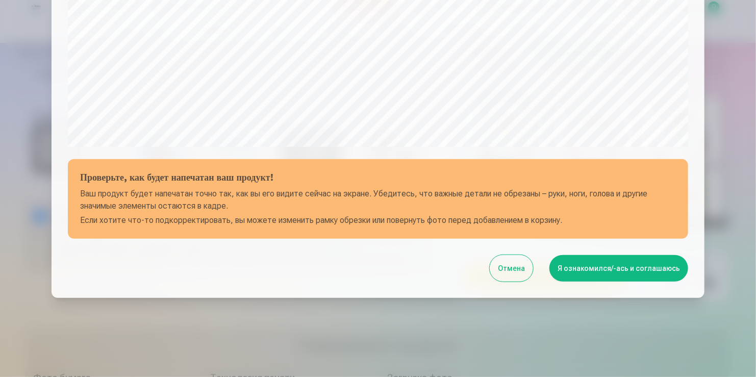
scroll to position [357, 0]
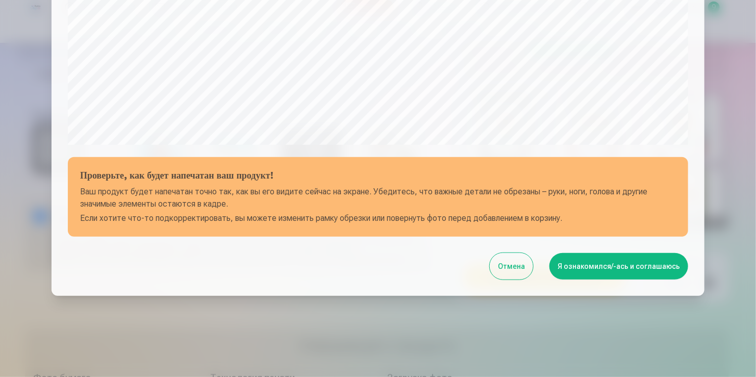
click at [572, 263] on button "Я ознакомился/-ась и соглашаюсь" at bounding box center [618, 266] width 139 height 27
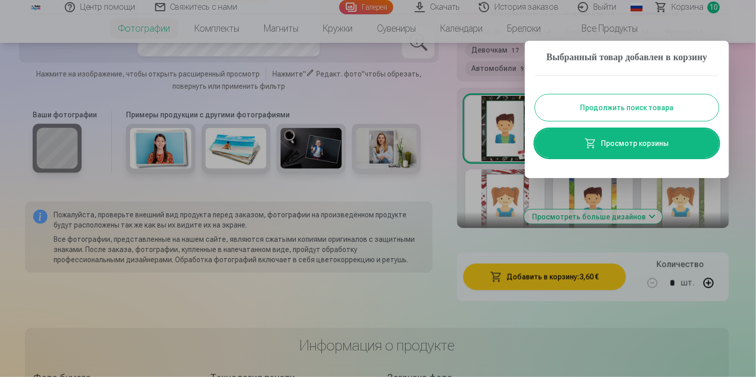
click at [654, 158] on link "Просмотр корзины" at bounding box center [627, 143] width 184 height 29
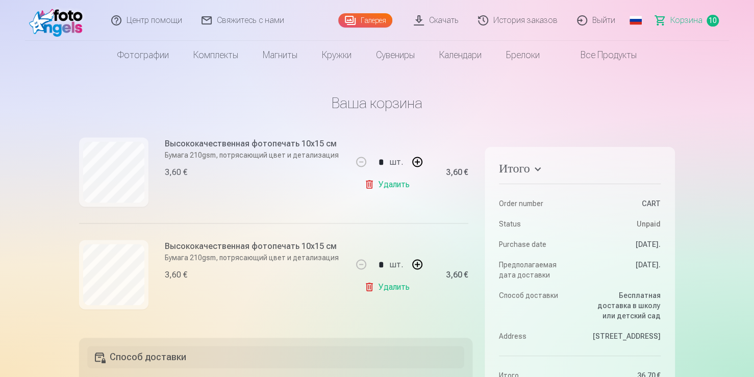
scroll to position [850, 0]
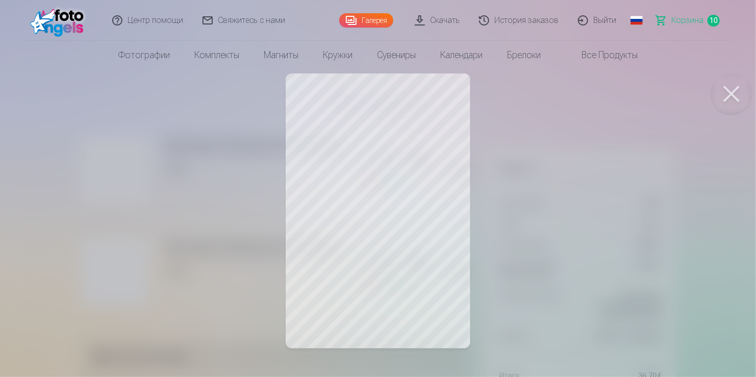
click at [734, 91] on button at bounding box center [731, 93] width 41 height 41
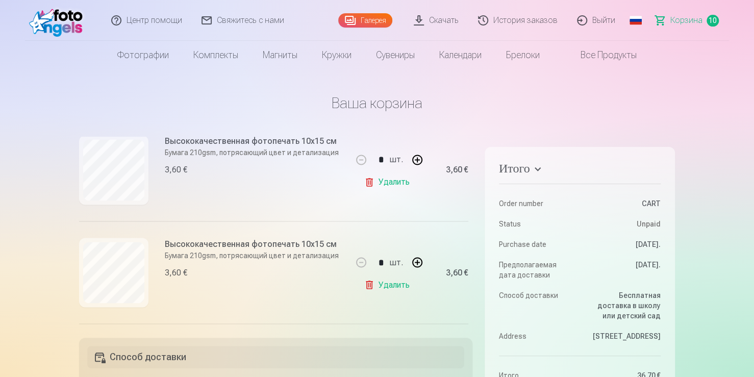
click at [384, 181] on link "Удалить" at bounding box center [388, 182] width 49 height 20
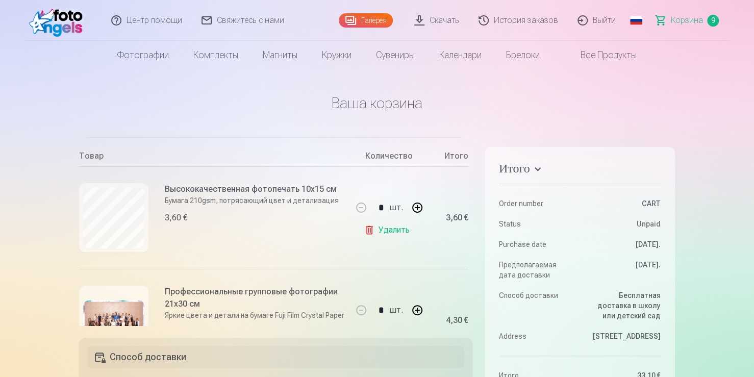
scroll to position [34, 0]
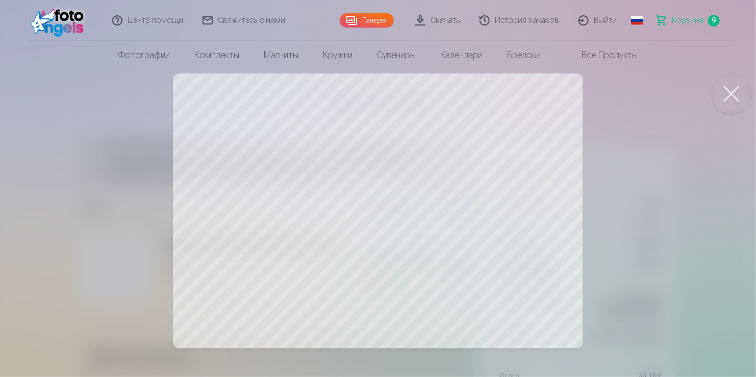
click at [731, 99] on button at bounding box center [731, 93] width 41 height 41
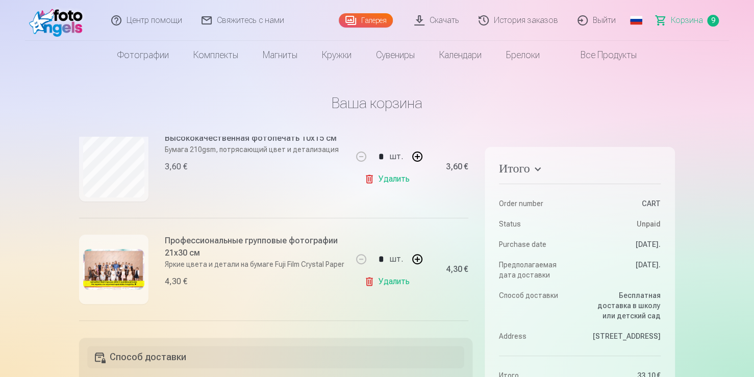
scroll to position [85, 0]
